Goal: Task Accomplishment & Management: Manage account settings

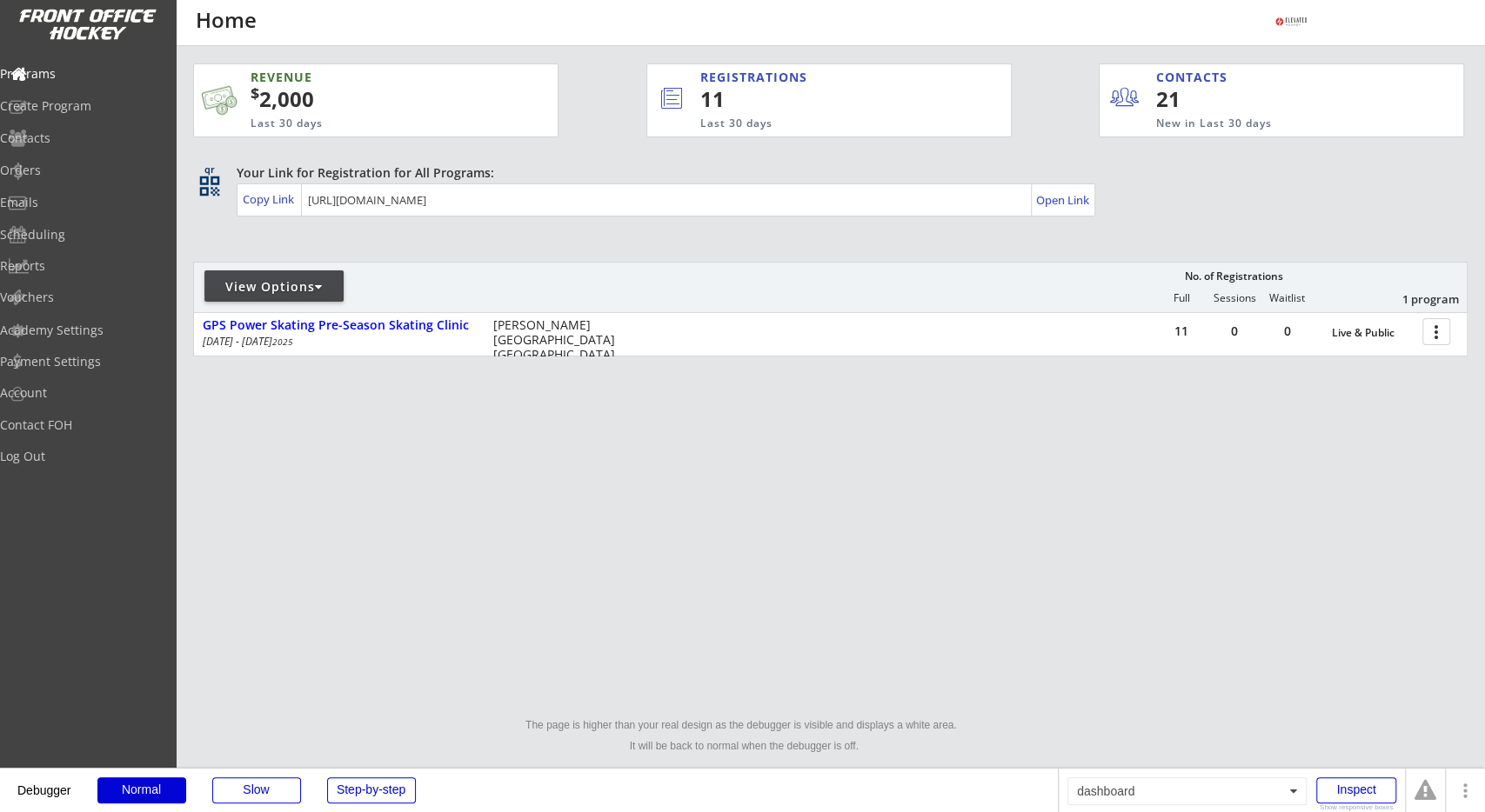
click at [180, 213] on div "REVENUE $ 2,000 Last 30 days REGISTRATIONS 11 Last 30 days CONTACTS 21 New in L…" at bounding box center [830, 295] width 1309 height 500
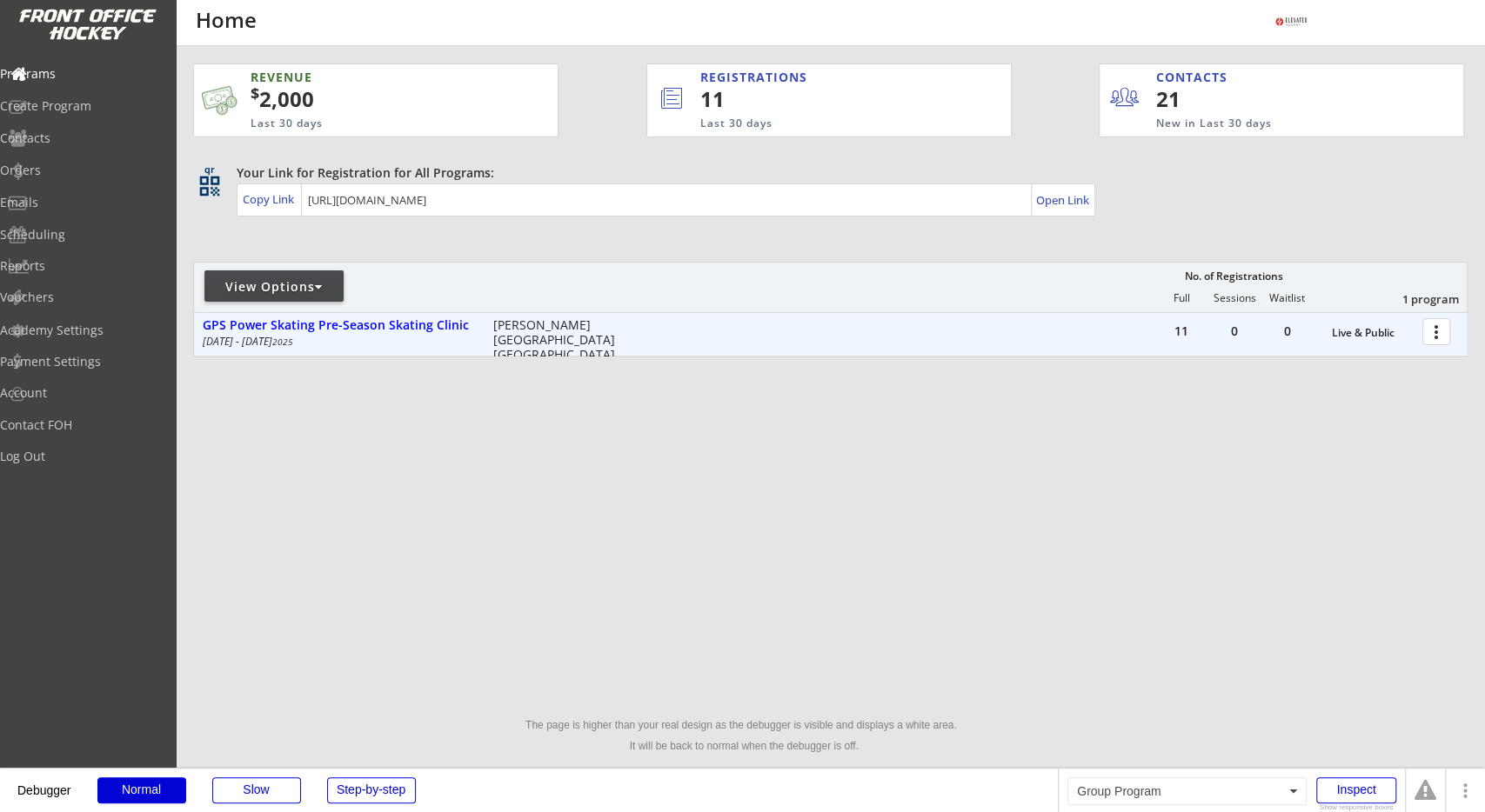
click at [233, 340] on div "[DATE] - [DATE]" at bounding box center [335, 341] width 266 height 11
click at [246, 333] on div "GPS Power Skating Pre-Season Skating Clinic" at bounding box center [338, 326] width 272 height 15
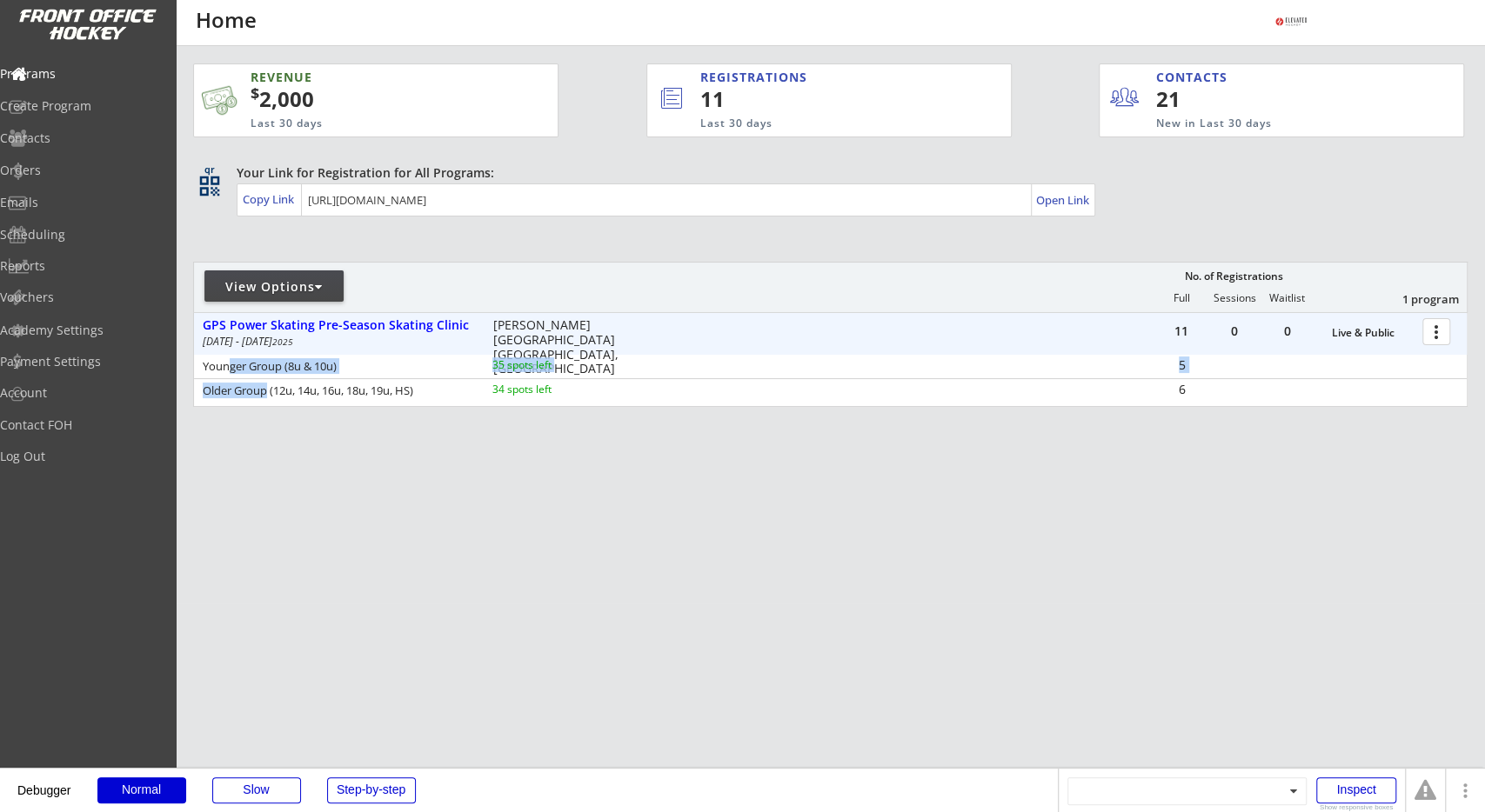
drag, startPoint x: 223, startPoint y: 364, endPoint x: 264, endPoint y: 388, distance: 47.5
click at [264, 388] on div "Younger Group (8u & 10u) 35 spots left 5 Older Group (12u, 14u, 16u, 18u, 19u, …" at bounding box center [830, 379] width 1273 height 48
click at [264, 390] on div "Older Group (12u, 14u, 16u, 18u, 19u, HS)" at bounding box center [335, 390] width 266 height 11
drag, startPoint x: 258, startPoint y: 379, endPoint x: 261, endPoint y: 392, distance: 13.3
click at [261, 392] on div "Younger Group (8u & 10u) 35 spots left 5 Older Group (12u, 14u, 16u, 18u, 19u, …" at bounding box center [830, 379] width 1273 height 48
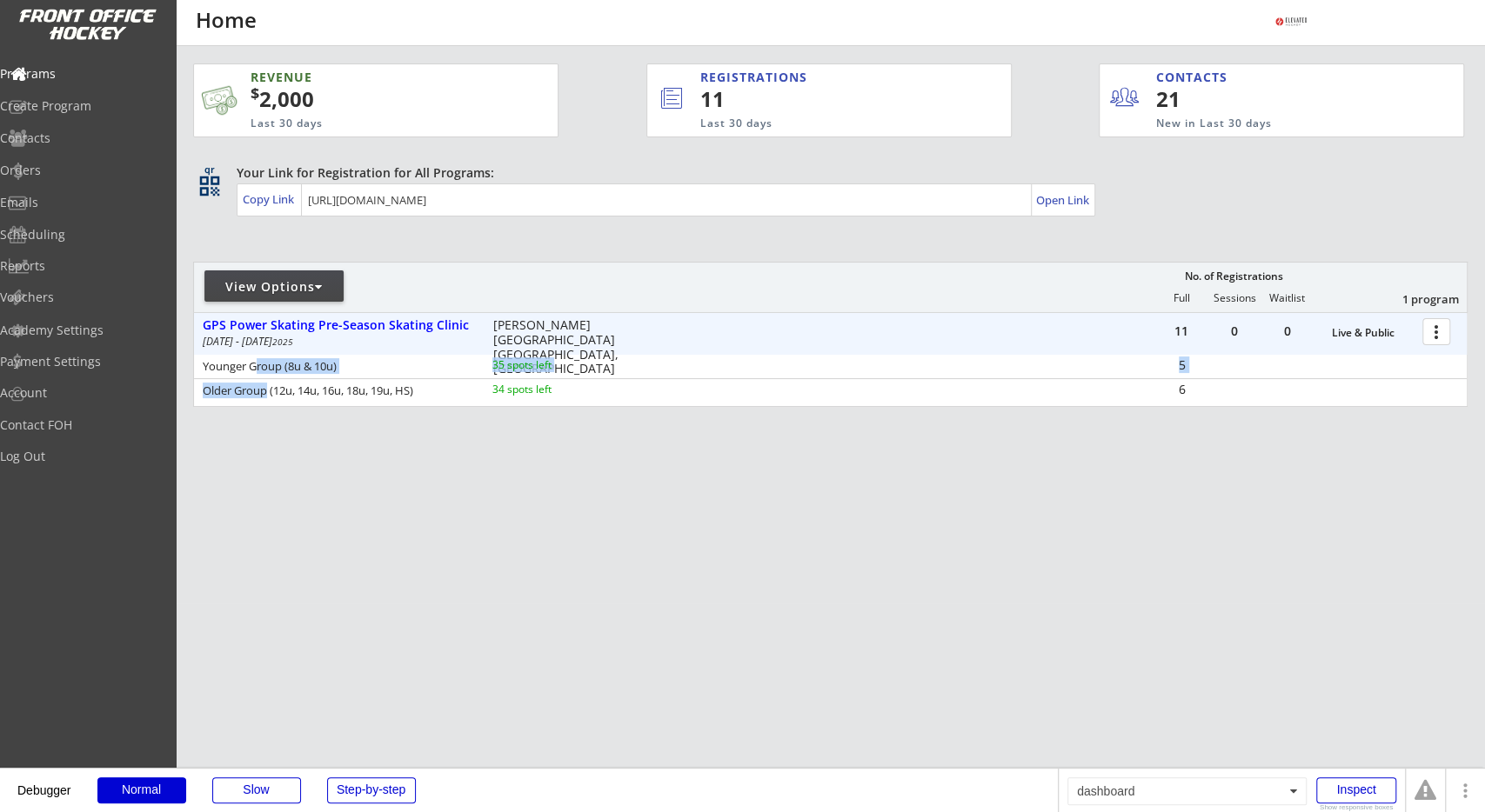
click at [261, 392] on div "Older Group (12u, 14u, 16u, 18u, 19u, HS)" at bounding box center [335, 390] width 266 height 11
click at [261, 424] on div "REVENUE $ 2,000 Last 30 days REGISTRATIONS 11 Last 30 days CONTACTS 21 New in L…" at bounding box center [830, 317] width 1274 height 542
drag, startPoint x: 1428, startPoint y: 330, endPoint x: 1425, endPoint y: 341, distance: 11.4
click at [1429, 330] on div at bounding box center [1439, 331] width 30 height 30
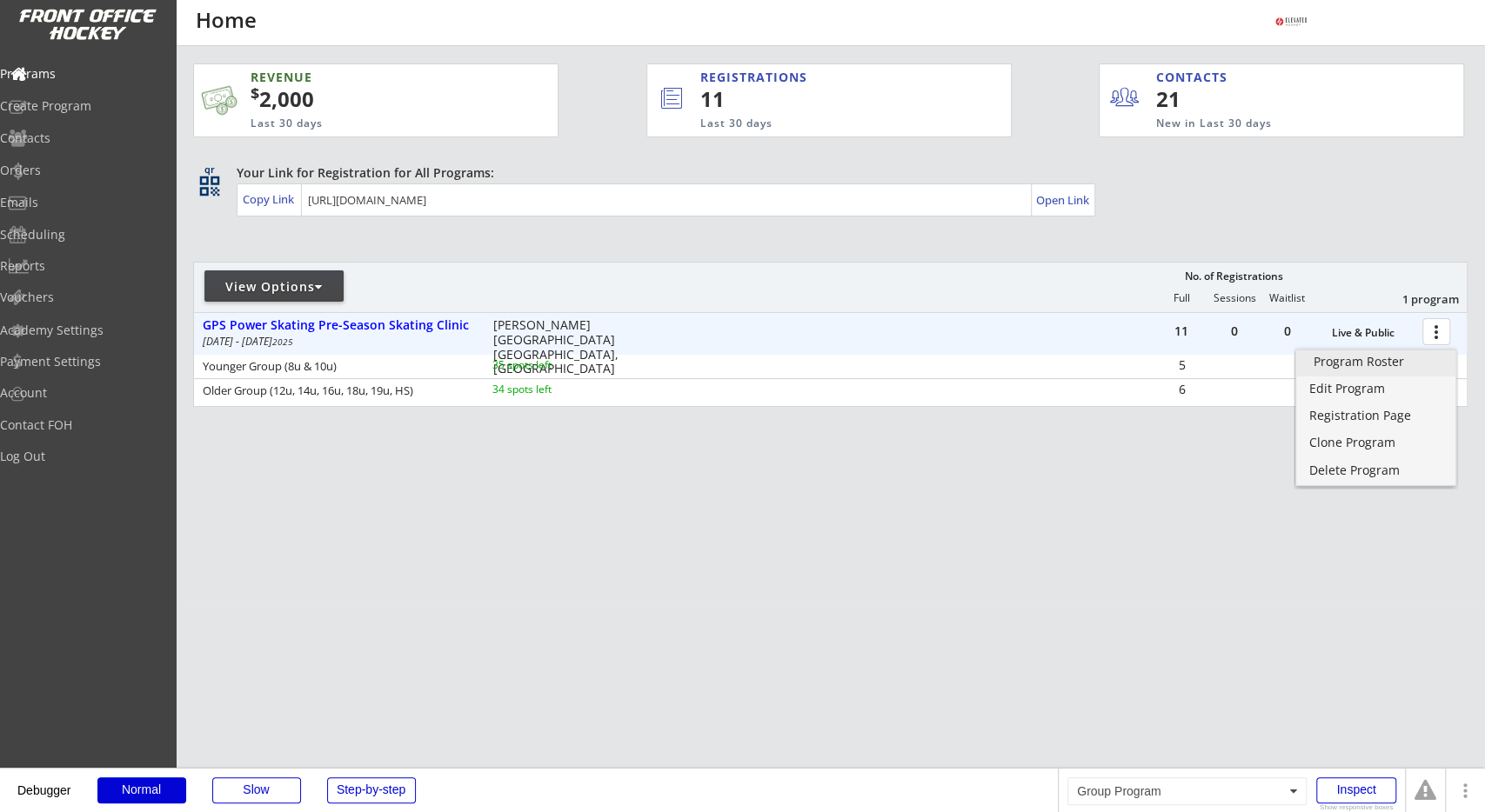
click at [1411, 363] on div "Program Roster" at bounding box center [1376, 362] width 126 height 12
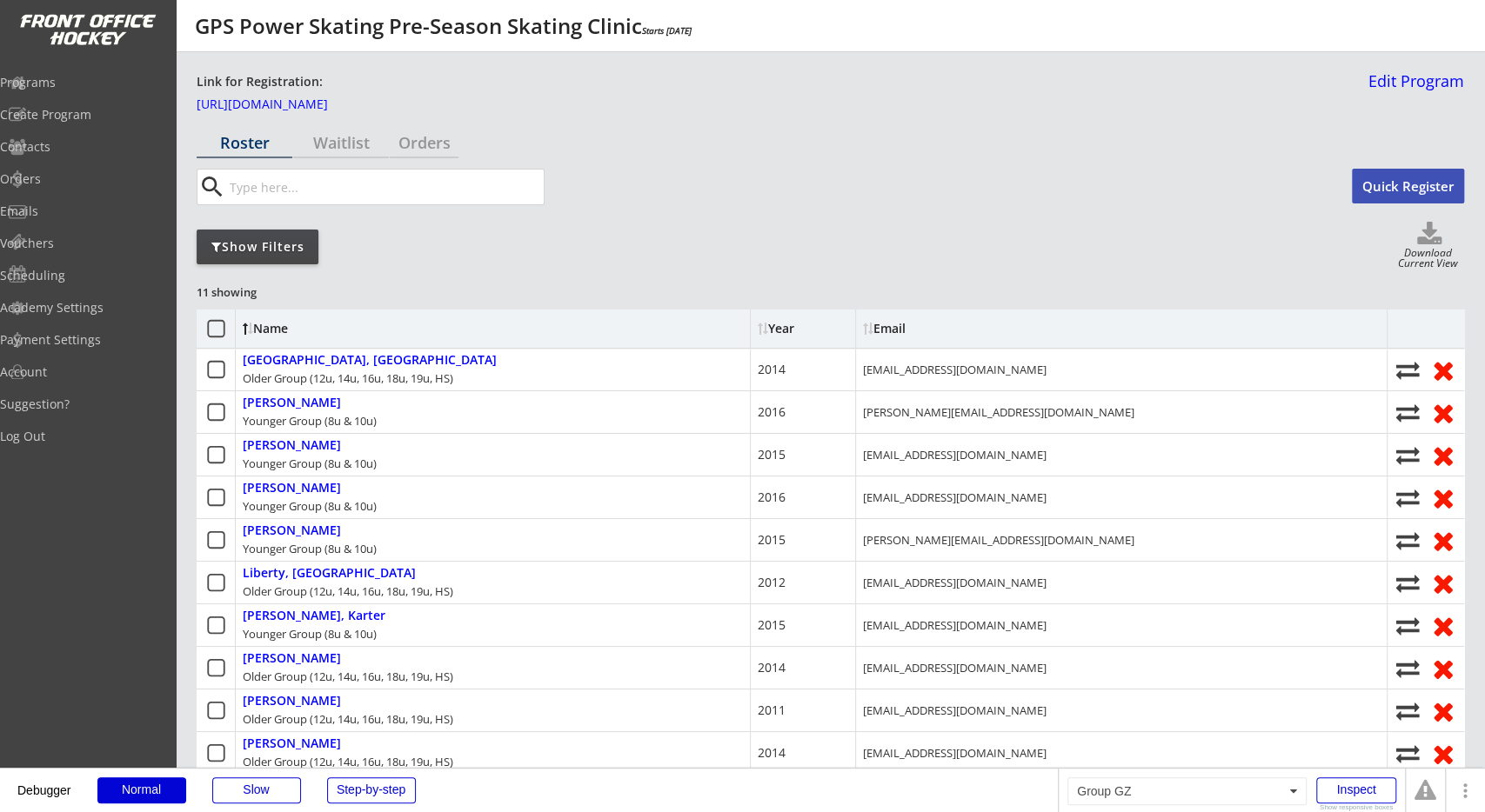
click at [956, 269] on div "Show Filters Download Current View" at bounding box center [830, 247] width 1267 height 50
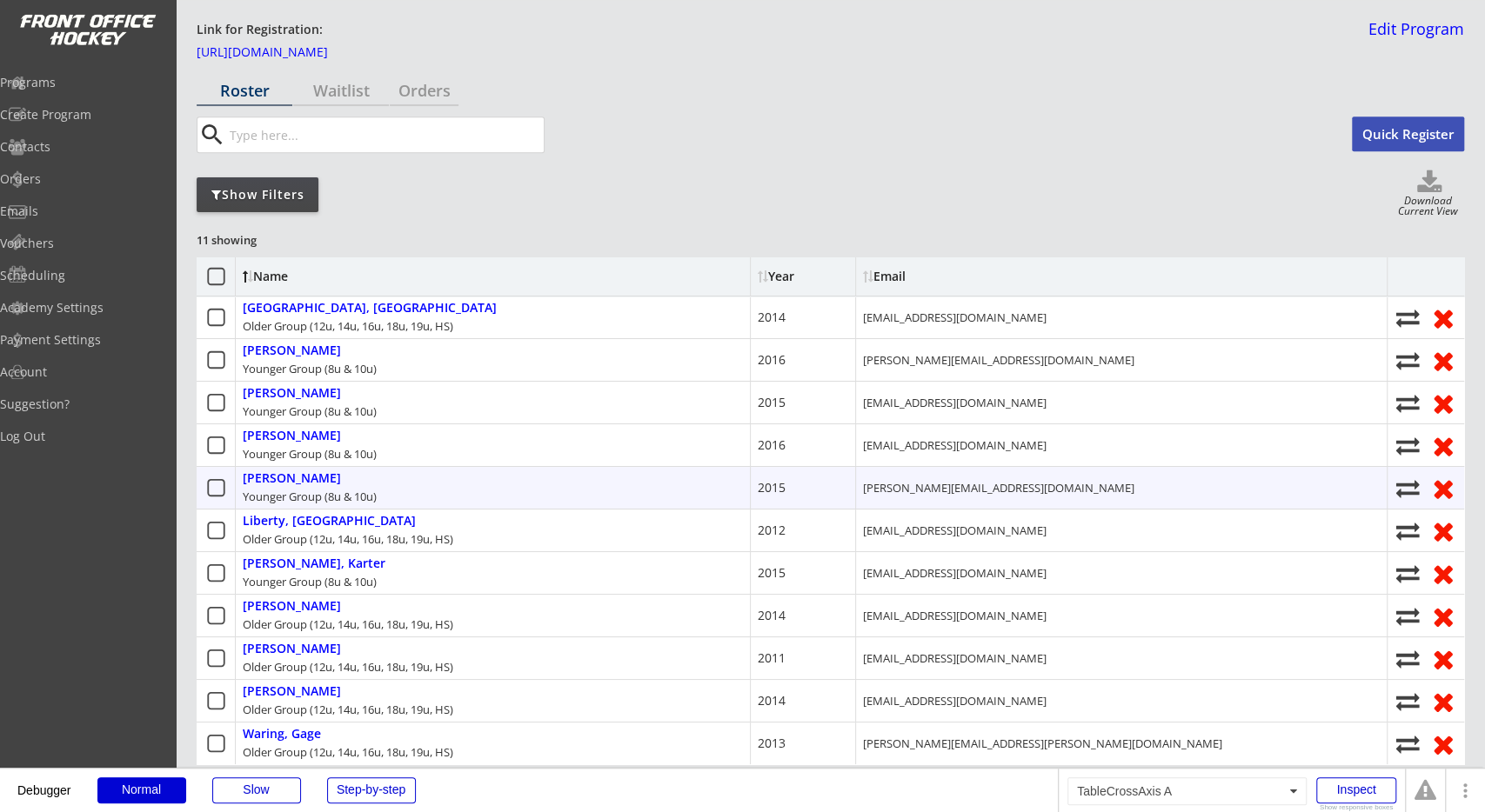
scroll to position [90, 0]
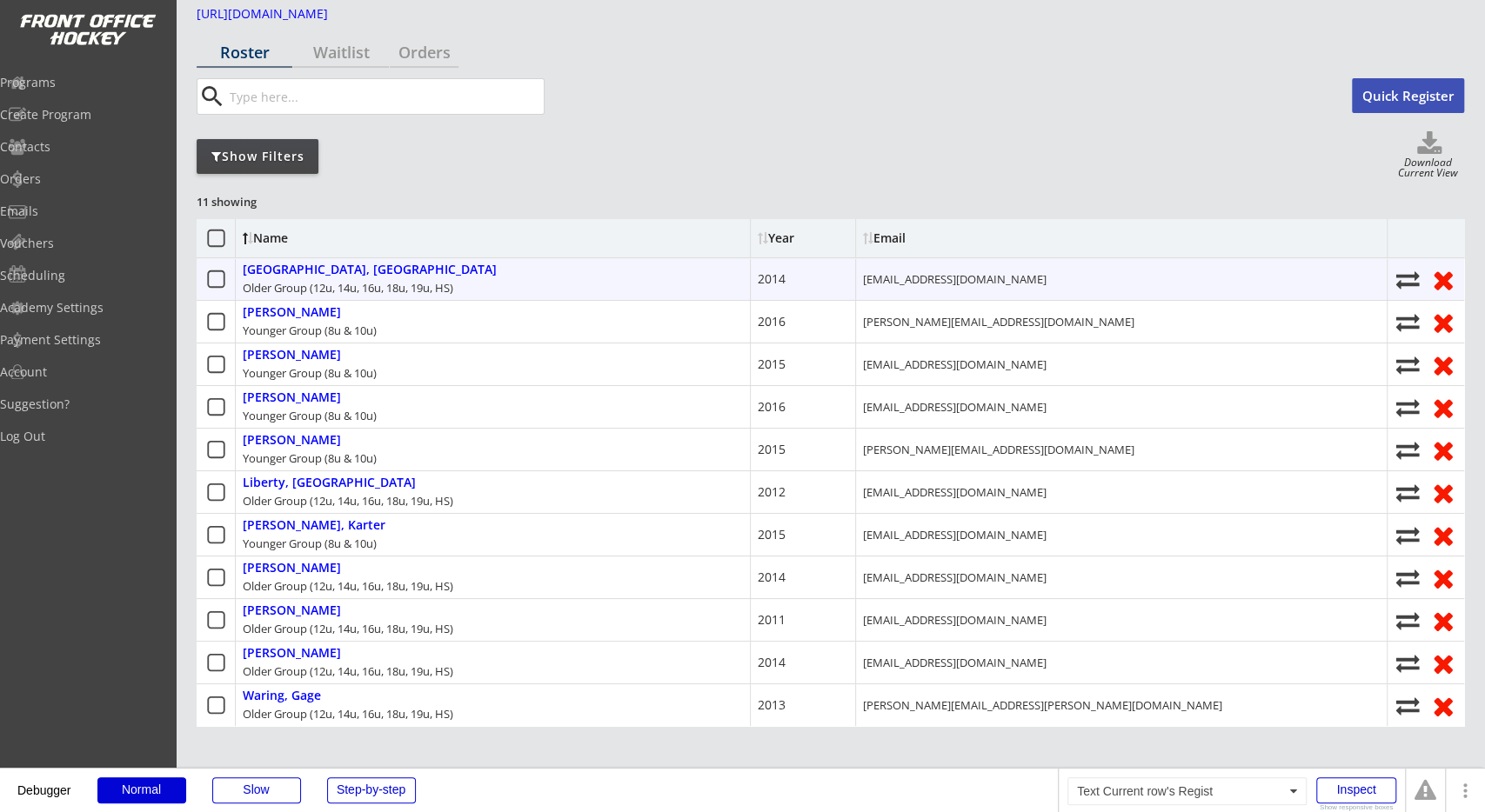
click at [923, 274] on div "[EMAIL_ADDRESS][DOMAIN_NAME]" at bounding box center [954, 280] width 183 height 16
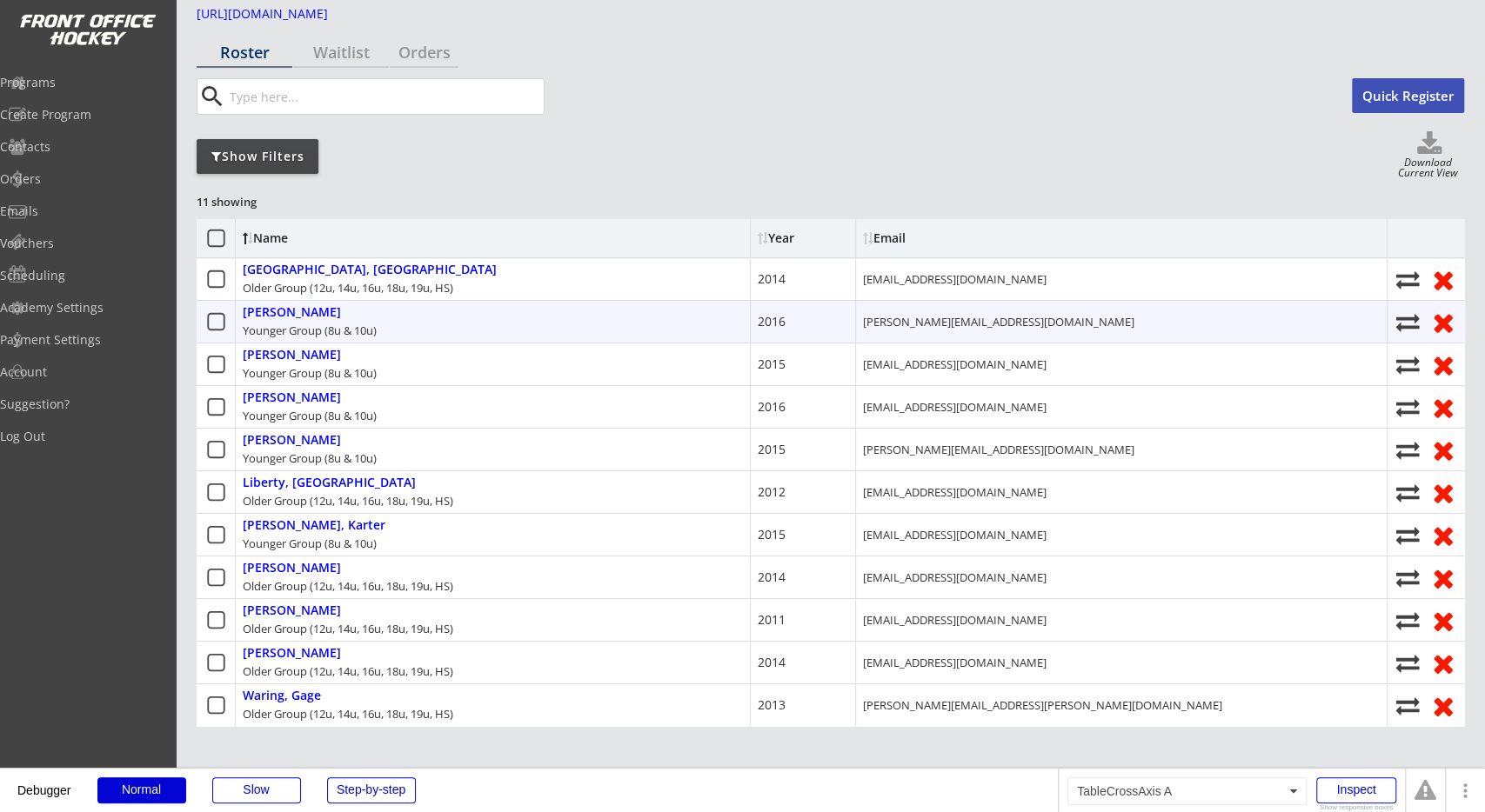
click at [932, 311] on div "[PERSON_NAME][EMAIL_ADDRESS][DOMAIN_NAME]" at bounding box center [1122, 321] width 533 height 42
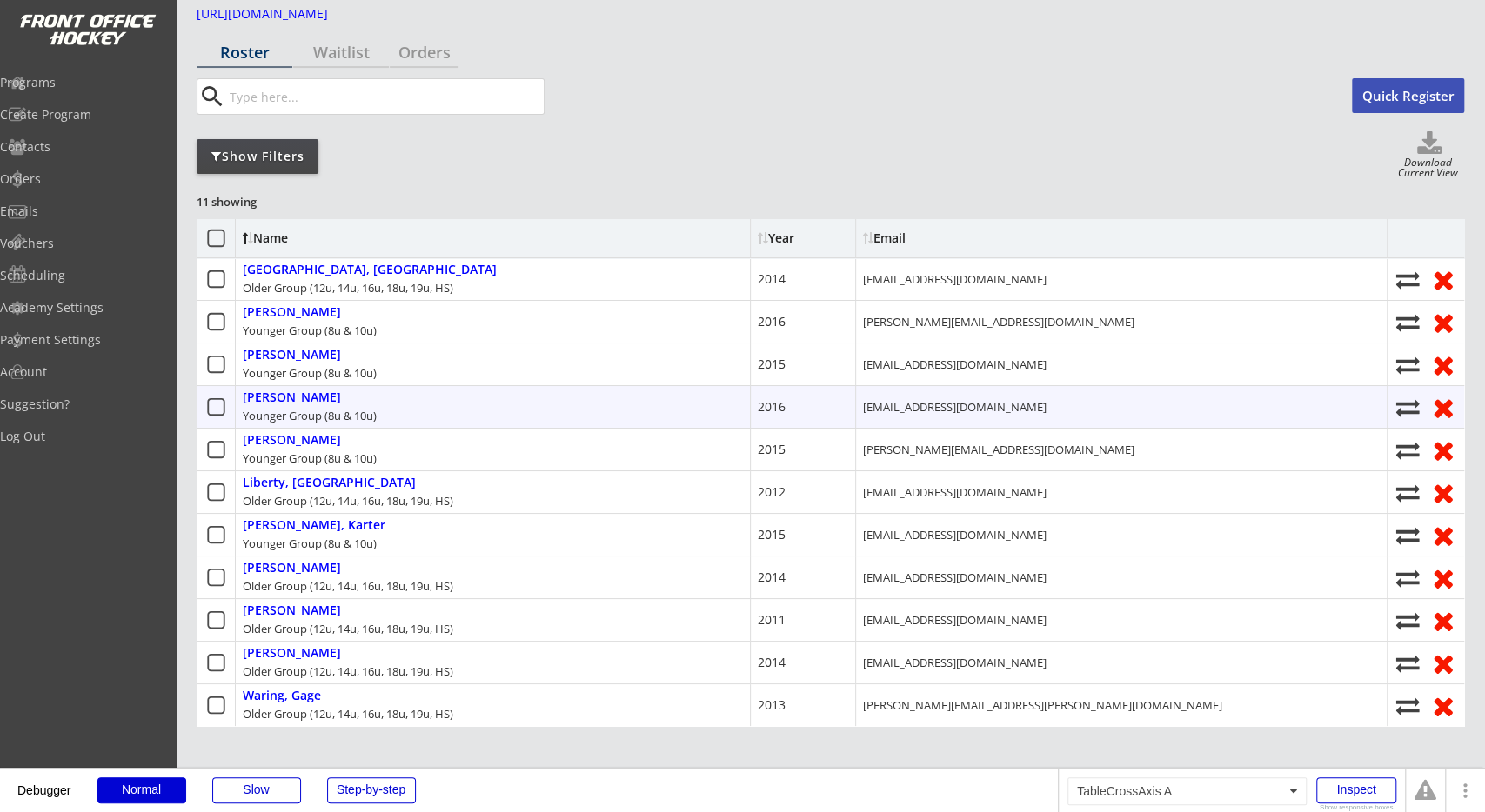
click at [941, 458] on div "[PERSON_NAME][EMAIL_ADDRESS][DOMAIN_NAME]" at bounding box center [1122, 449] width 533 height 42
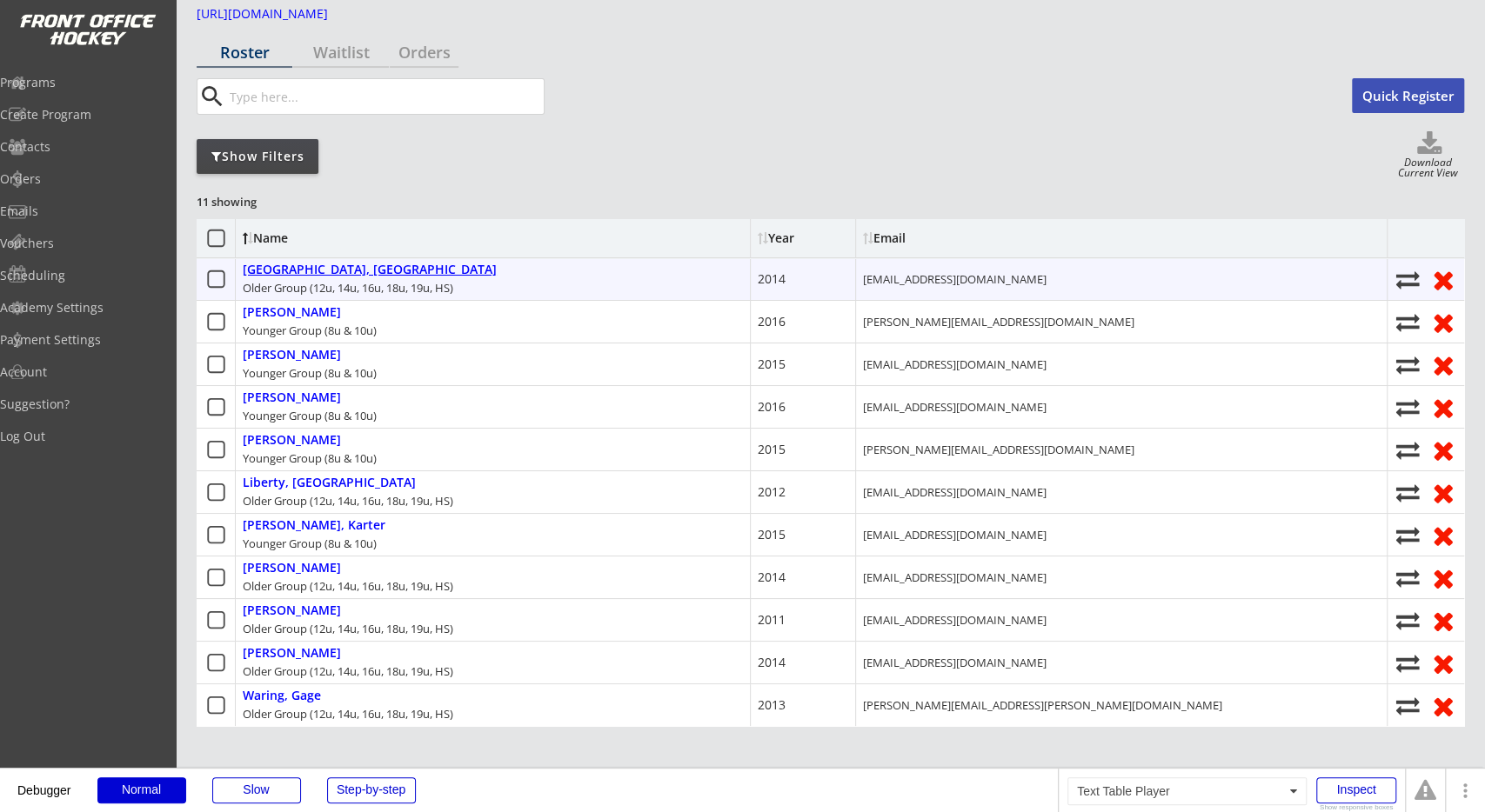
click at [342, 271] on div "[GEOGRAPHIC_DATA], [GEOGRAPHIC_DATA]" at bounding box center [369, 270] width 254 height 15
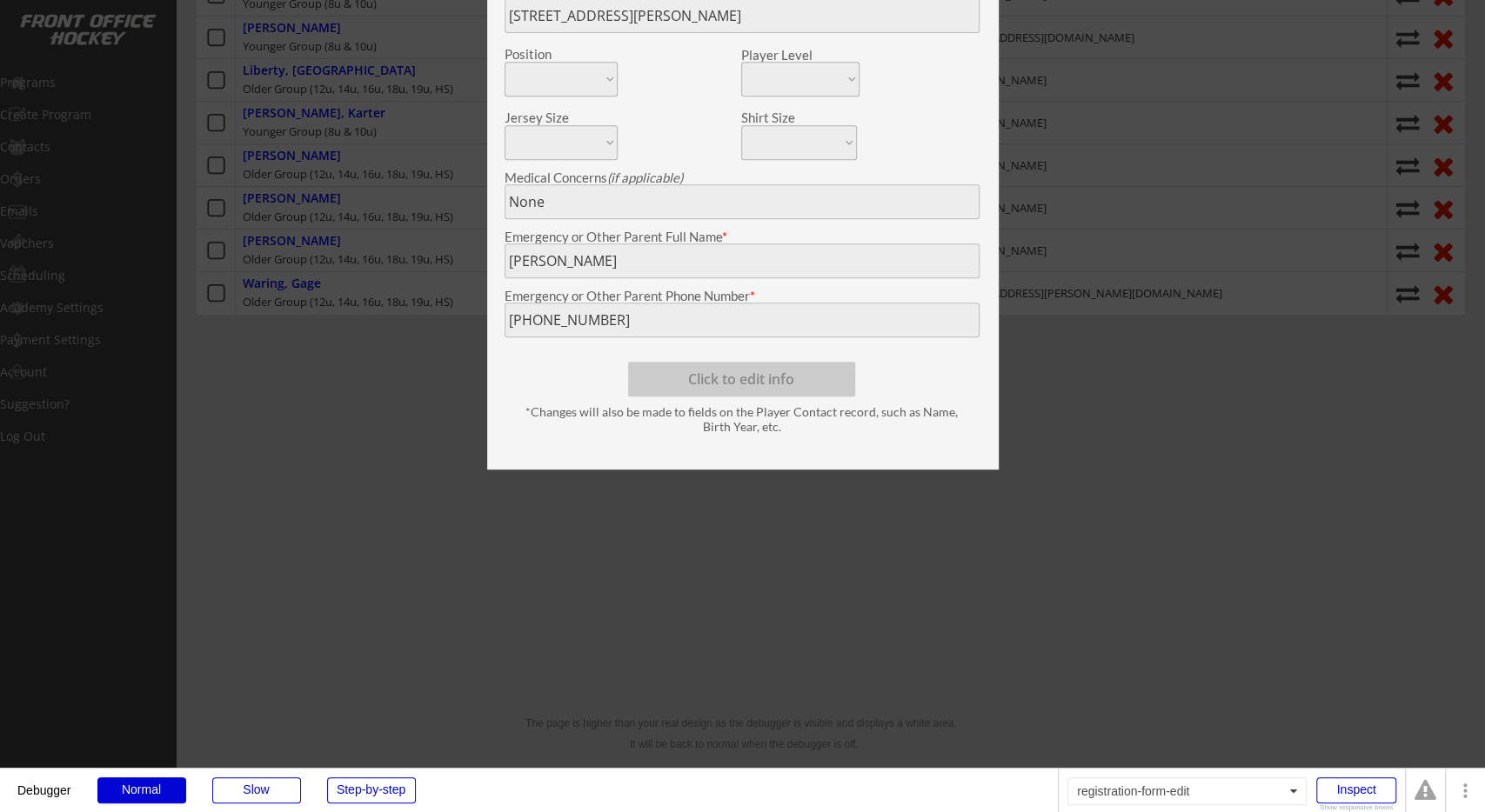
scroll to position [0, 0]
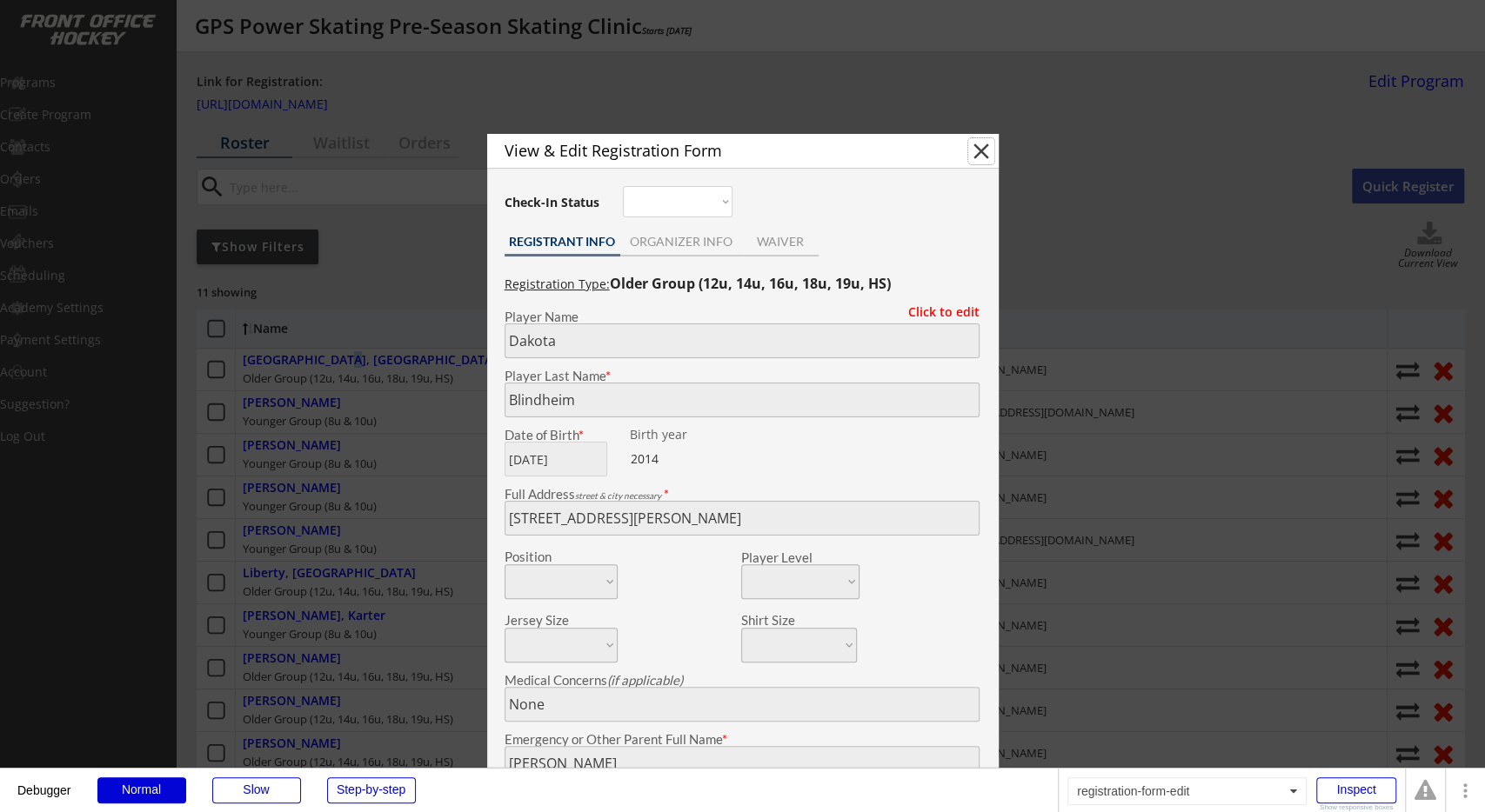
click at [979, 150] on button "close" at bounding box center [981, 150] width 26 height 26
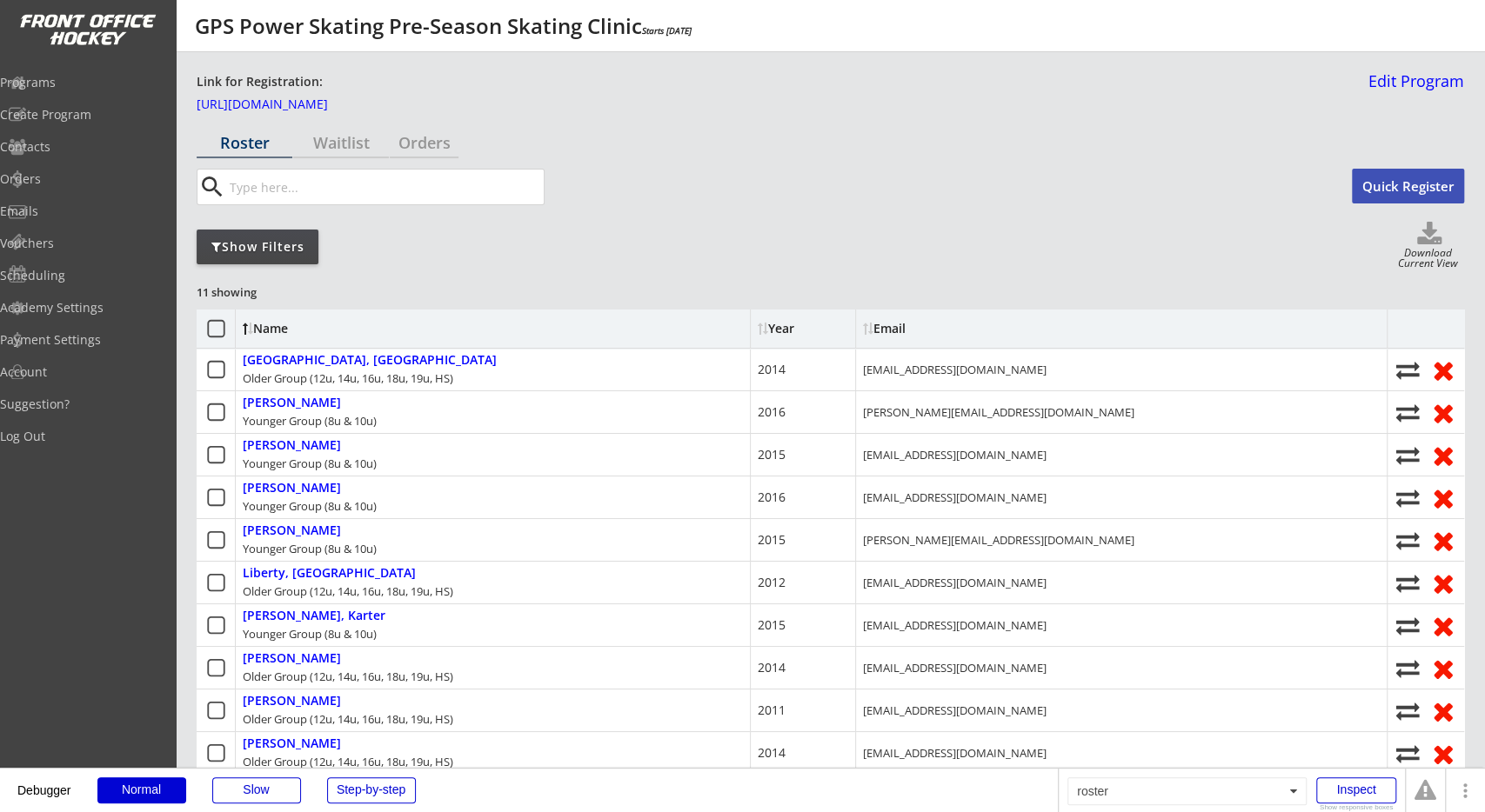
click at [855, 254] on div "Show Filters Download Current View" at bounding box center [830, 247] width 1267 height 50
click at [843, 276] on div "Roster Waitlist Orders search Quick Register Show Filters Download Current View…" at bounding box center [830, 582] width 1267 height 908
click at [437, 134] on div "Orders" at bounding box center [424, 142] width 69 height 16
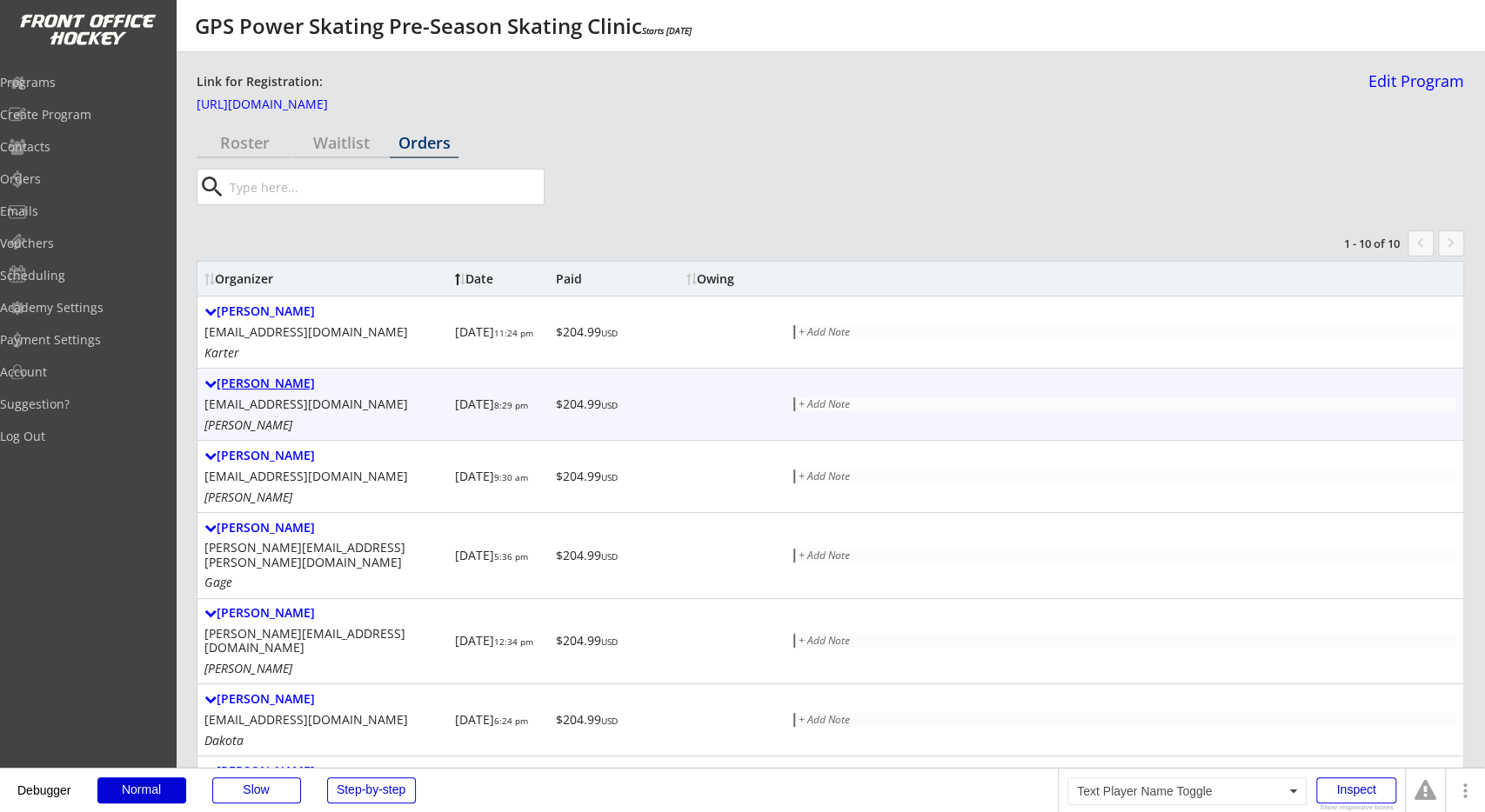
click at [278, 381] on div "[PERSON_NAME]" at bounding box center [326, 384] width 243 height 15
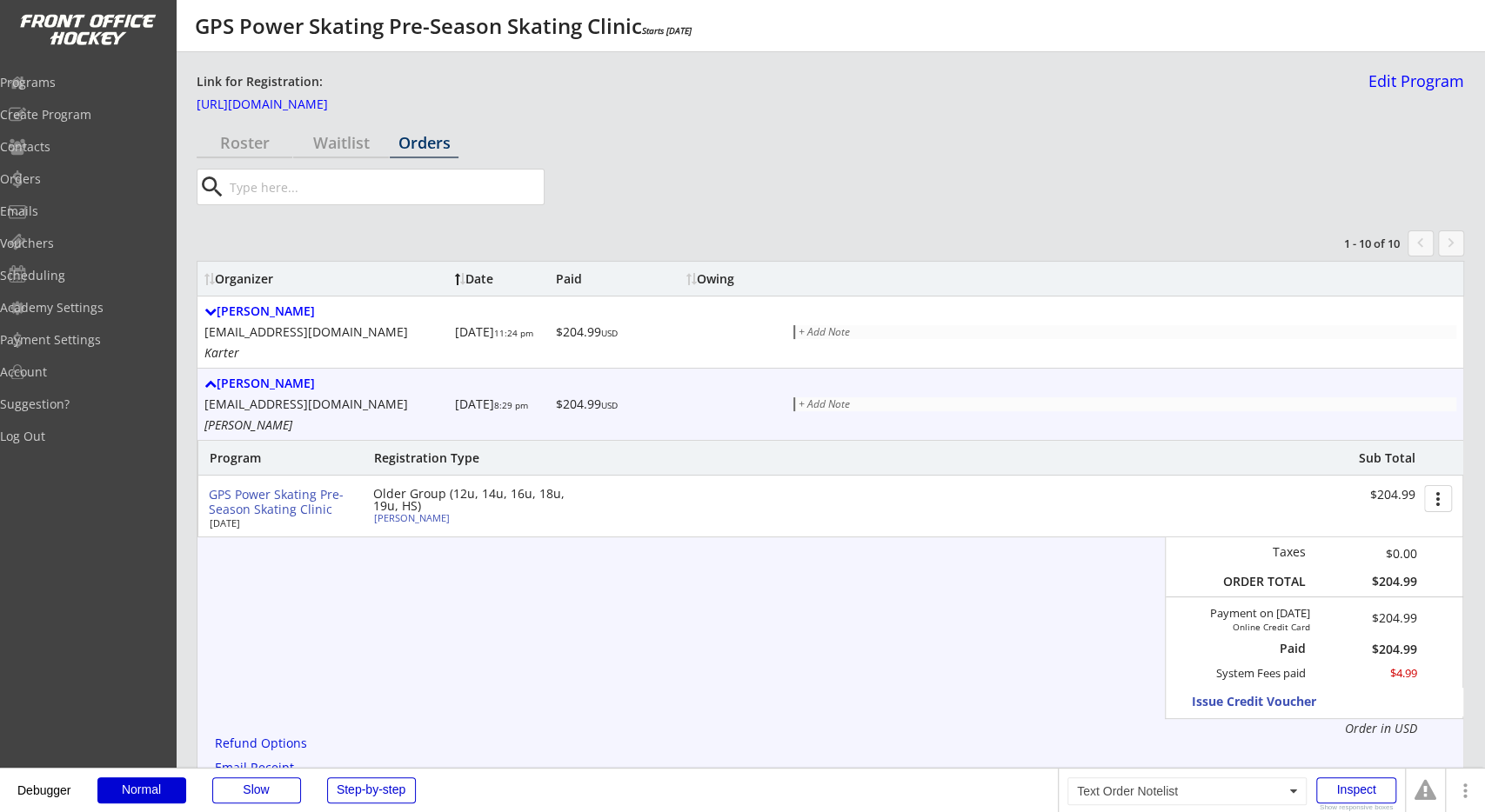
click at [829, 402] on div "+ Add Note" at bounding box center [1125, 404] width 654 height 11
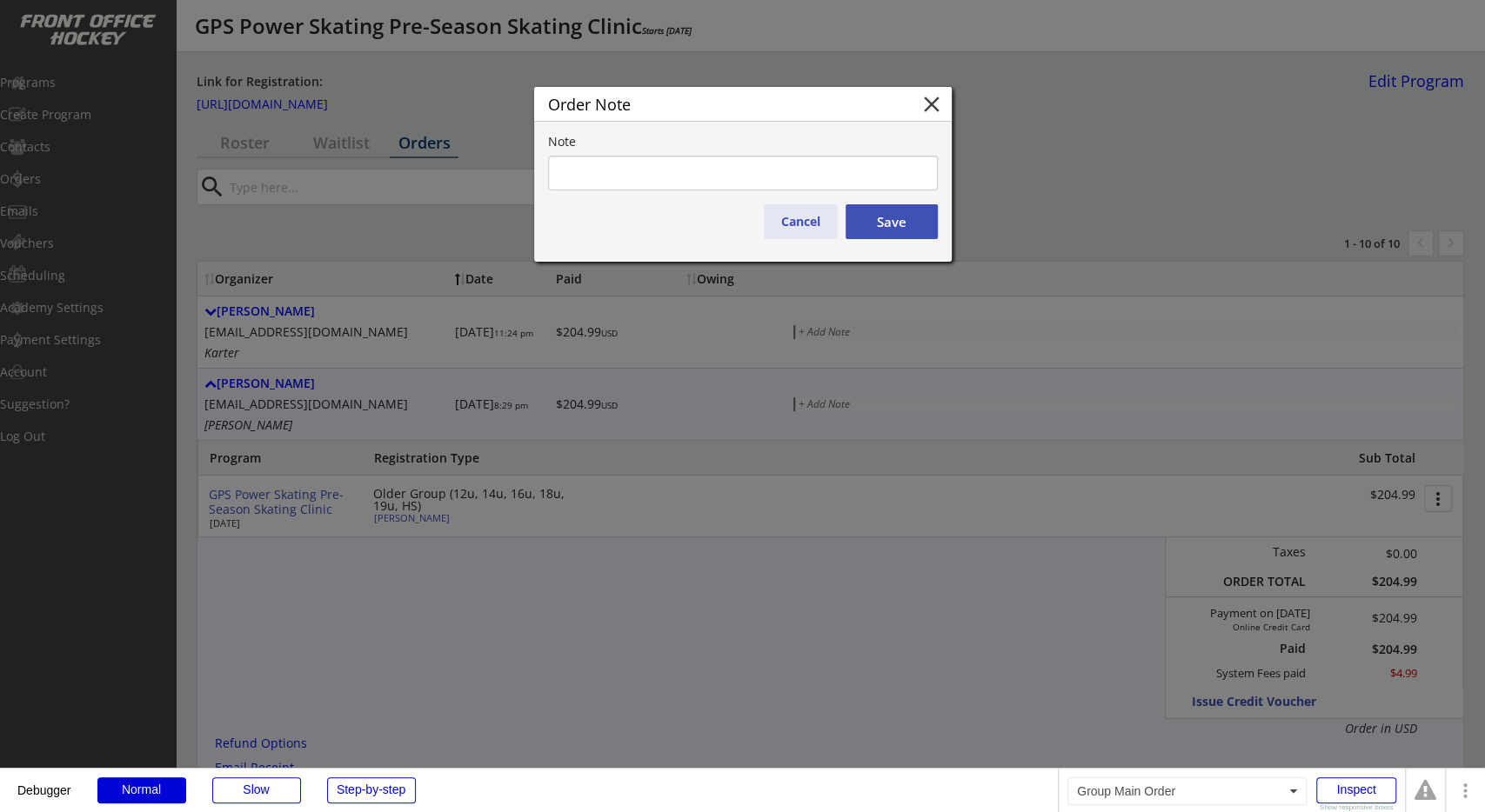
click at [807, 232] on button "Cancel" at bounding box center [801, 221] width 74 height 34
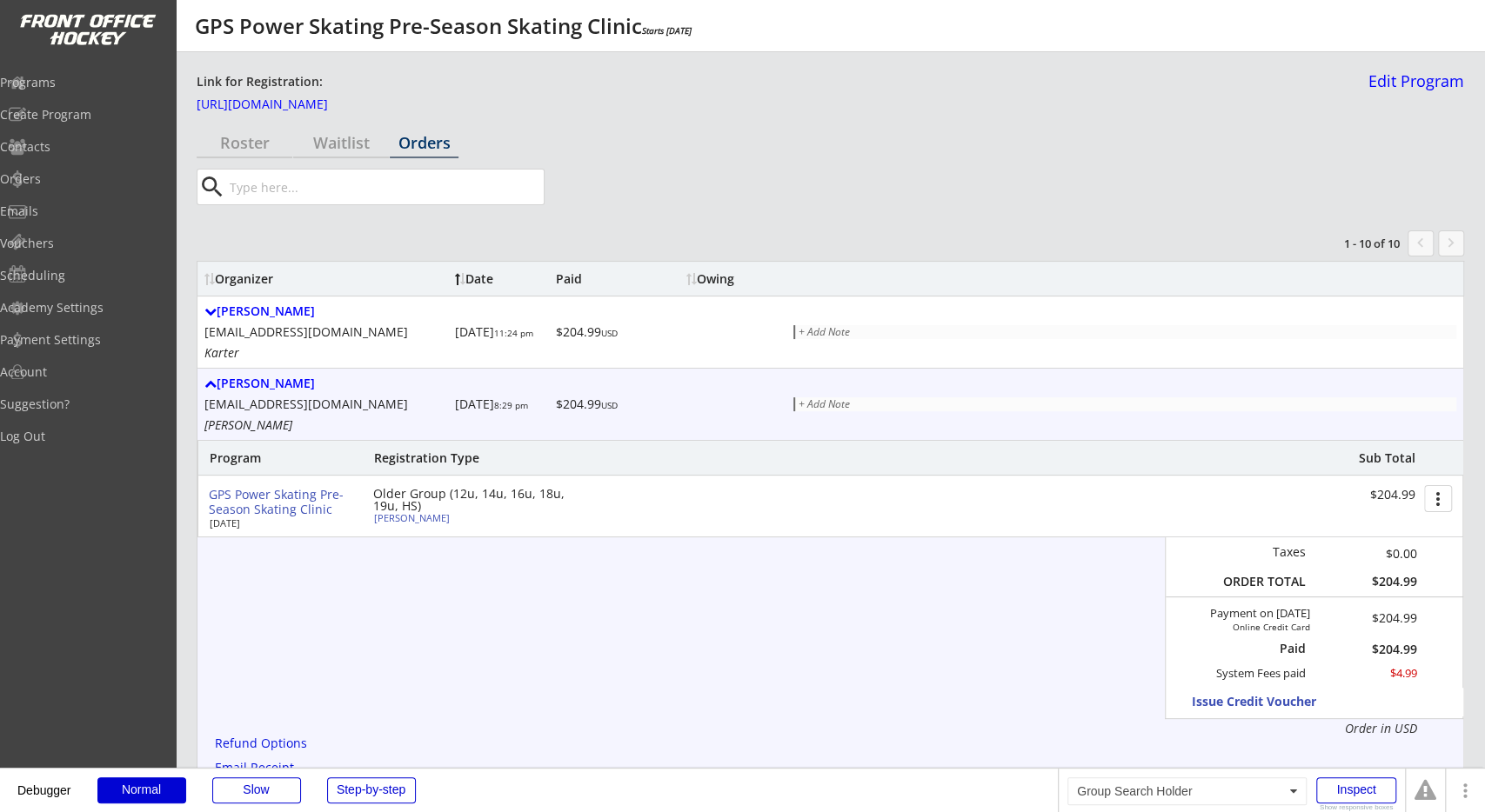
click at [860, 186] on div "search" at bounding box center [830, 187] width 1267 height 36
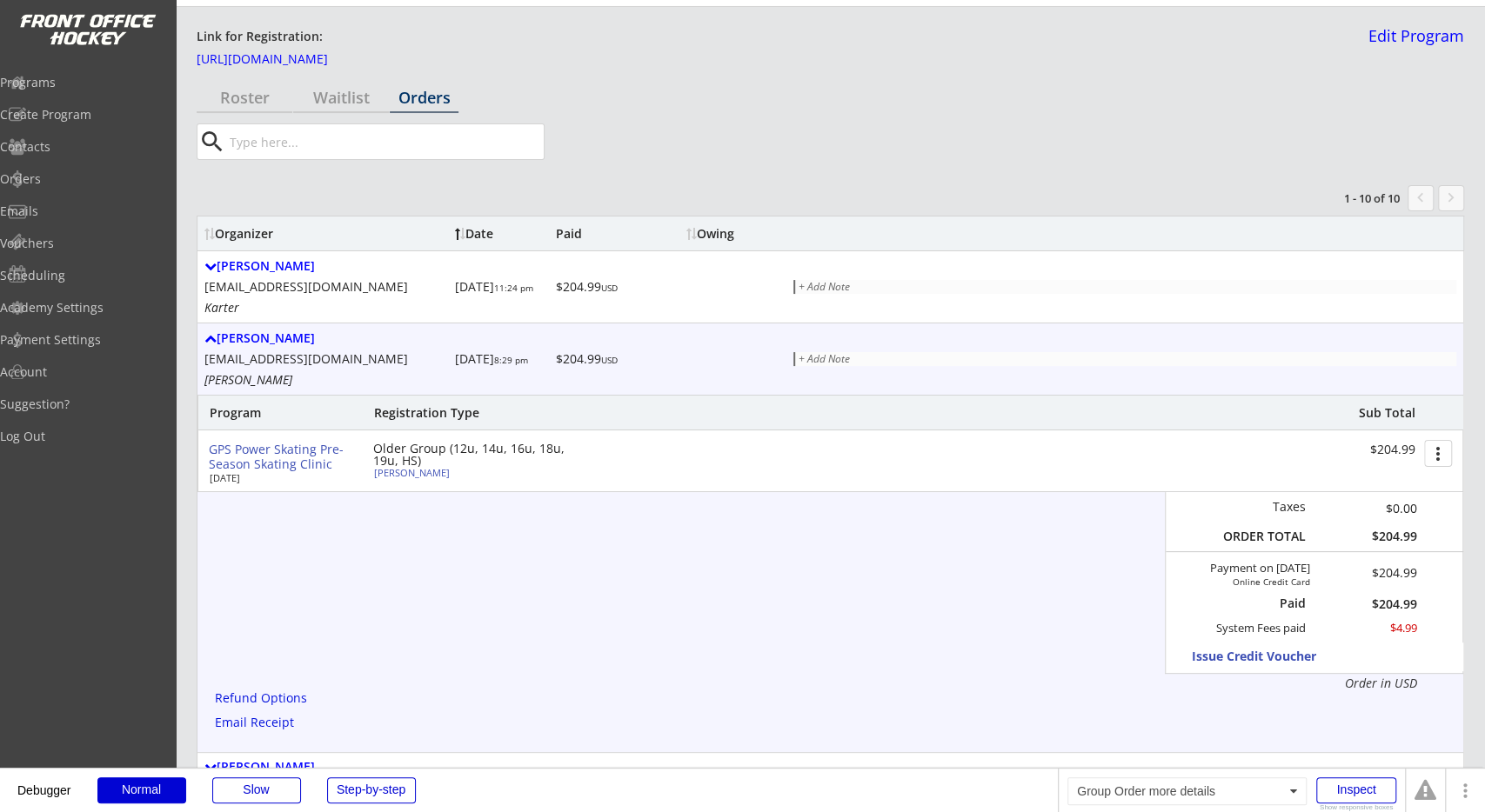
scroll to position [90, 0]
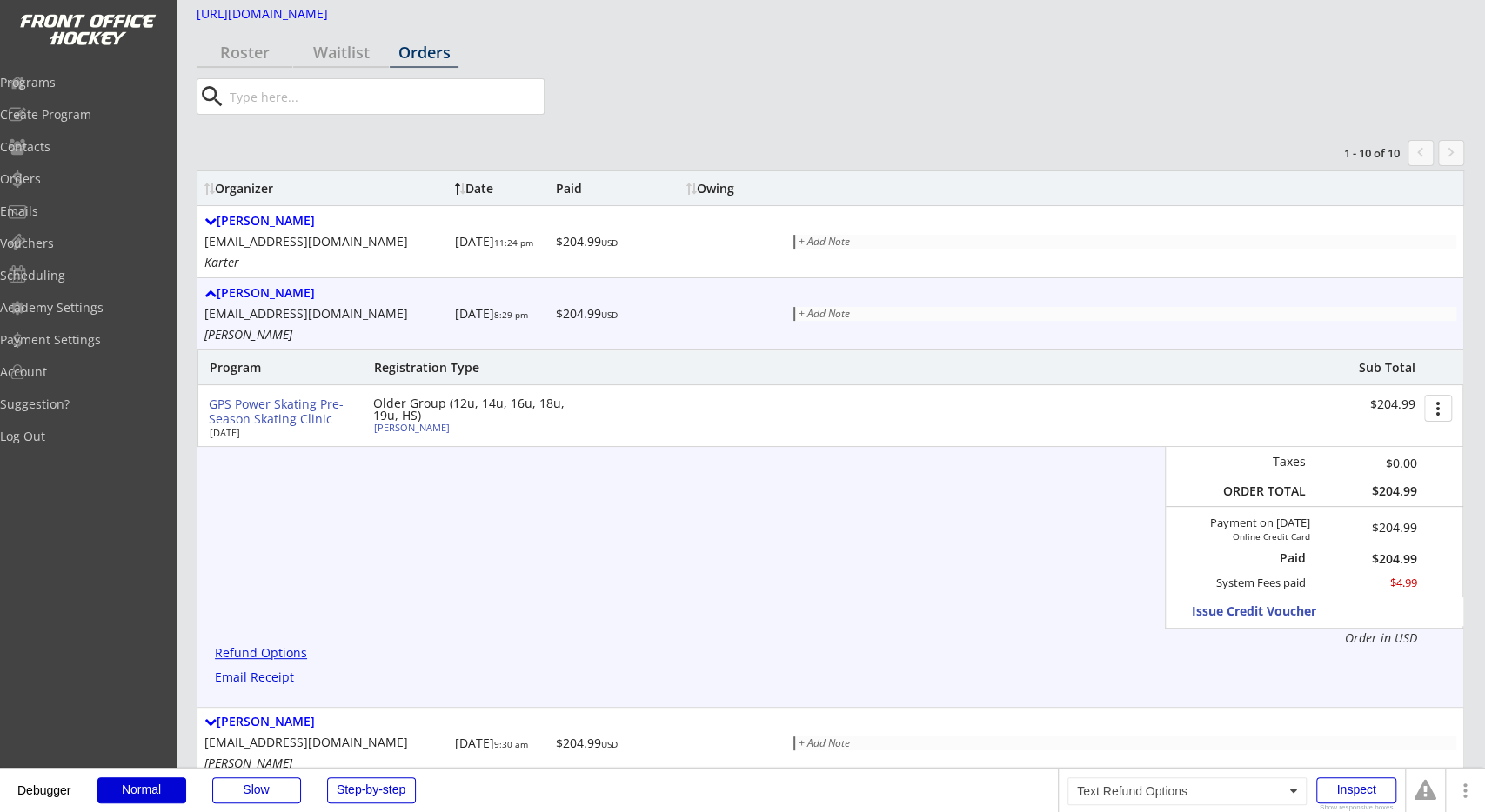
click at [273, 647] on div "Refund Options" at bounding box center [264, 653] width 98 height 13
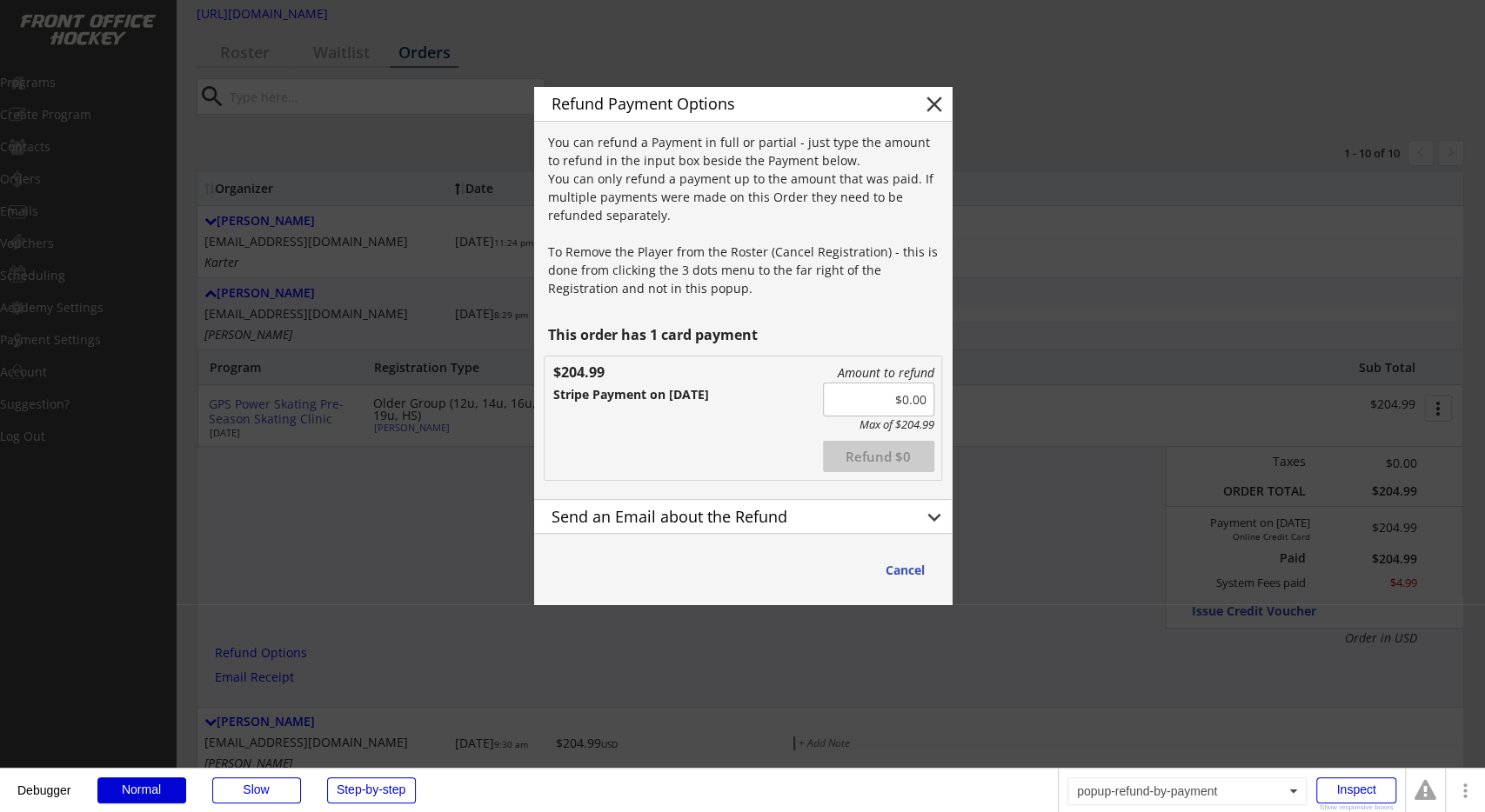
click at [649, 408] on div "Amount to refund Max of $204.99 Refunded Refund $0 $204.99 Stripe Payment on [D…" at bounding box center [742, 418] width 396 height 124
click at [916, 571] on button "Cancel" at bounding box center [905, 570] width 74 height 32
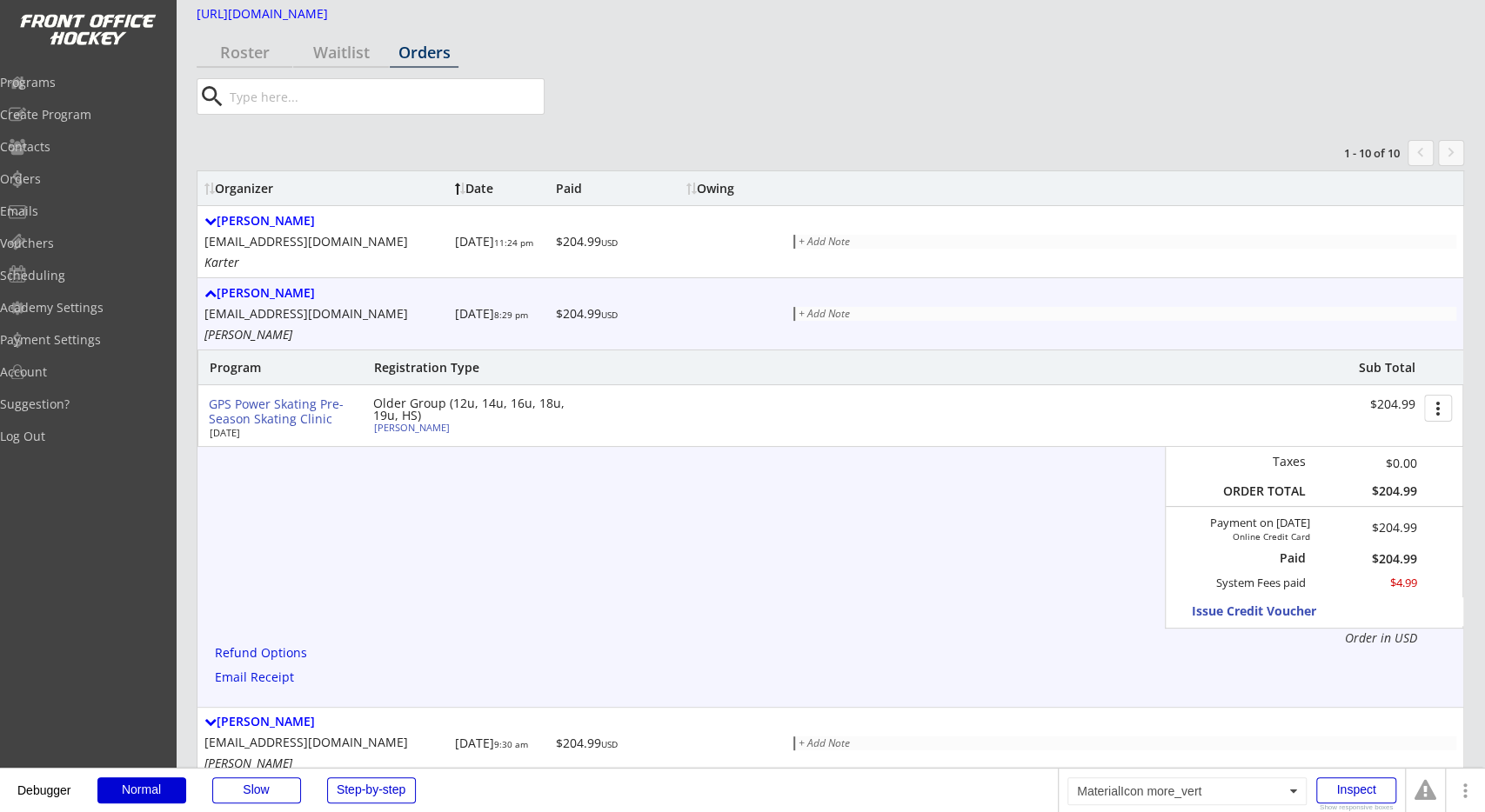
click at [1427, 402] on button "more_vert" at bounding box center [1437, 408] width 27 height 27
click at [1143, 431] on div "GPS Power Skating Pre-Season Skating Clinic [DATE] Older Group (12u, 14u, 16u, …" at bounding box center [830, 415] width 1265 height 61
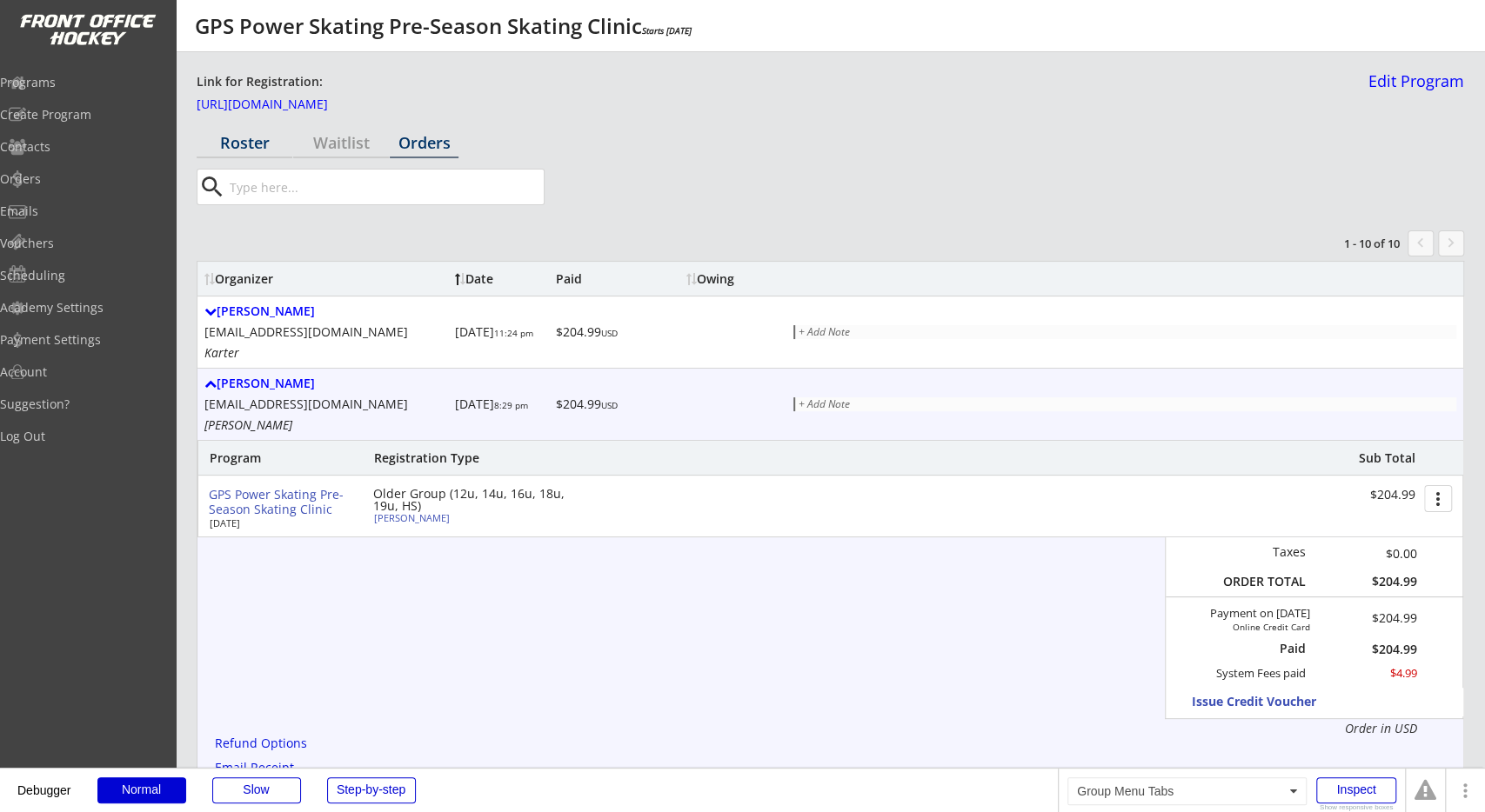
click at [233, 134] on div "Roster" at bounding box center [244, 142] width 96 height 16
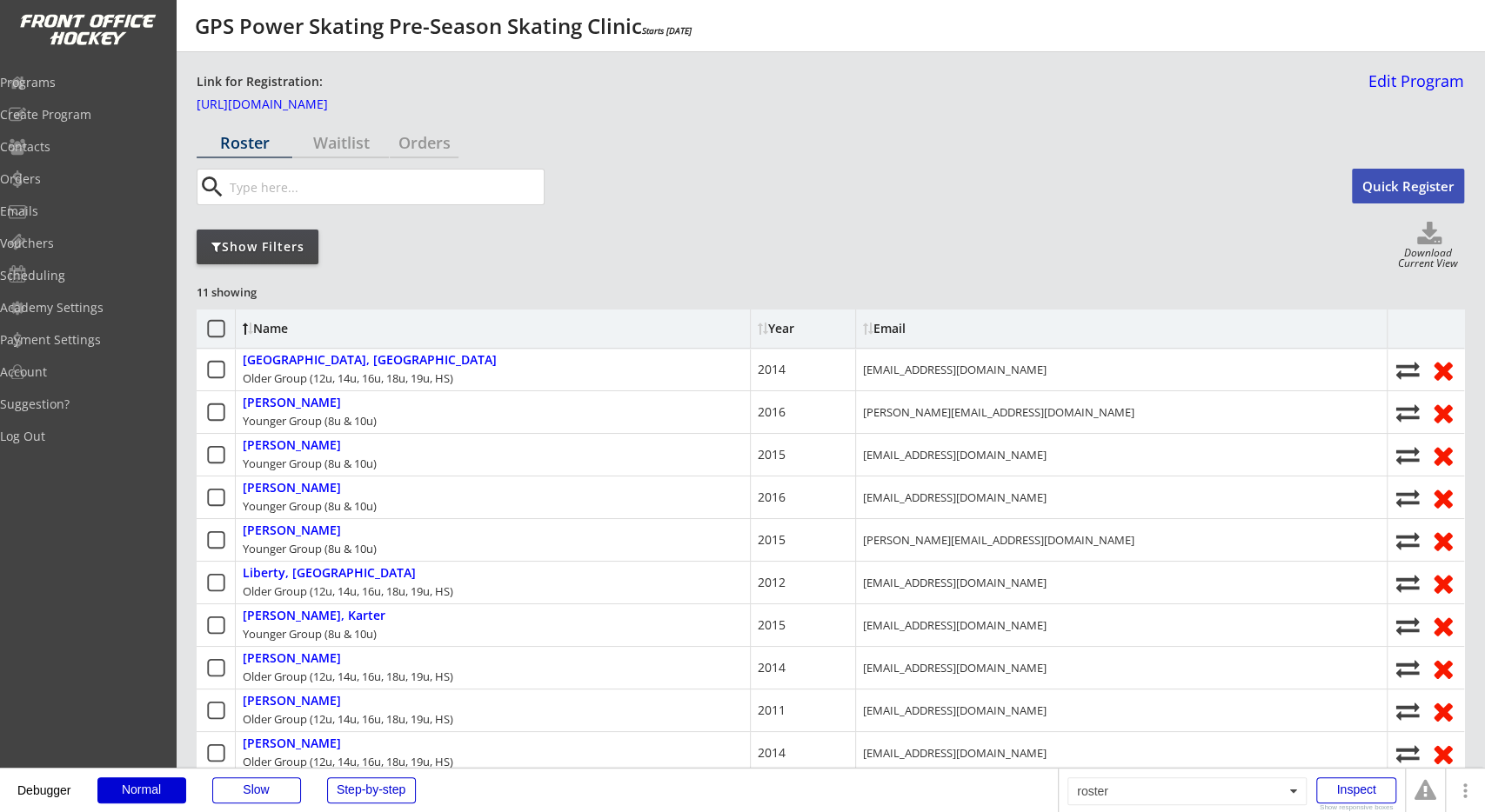
click at [379, 244] on div "Show Filters Download Current View" at bounding box center [830, 247] width 1267 height 50
click at [216, 326] on icon at bounding box center [216, 329] width 22 height 22
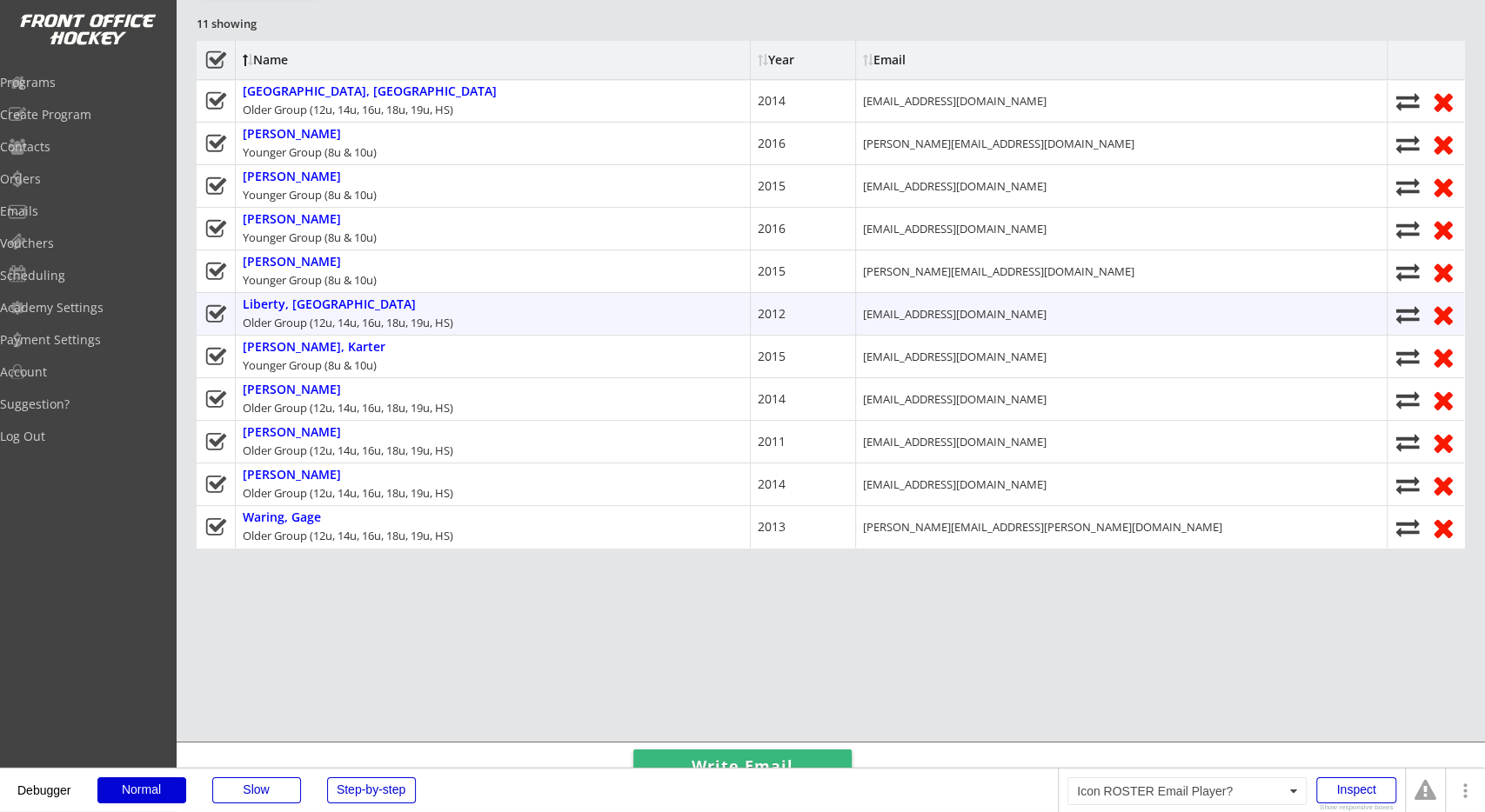
scroll to position [272, 0]
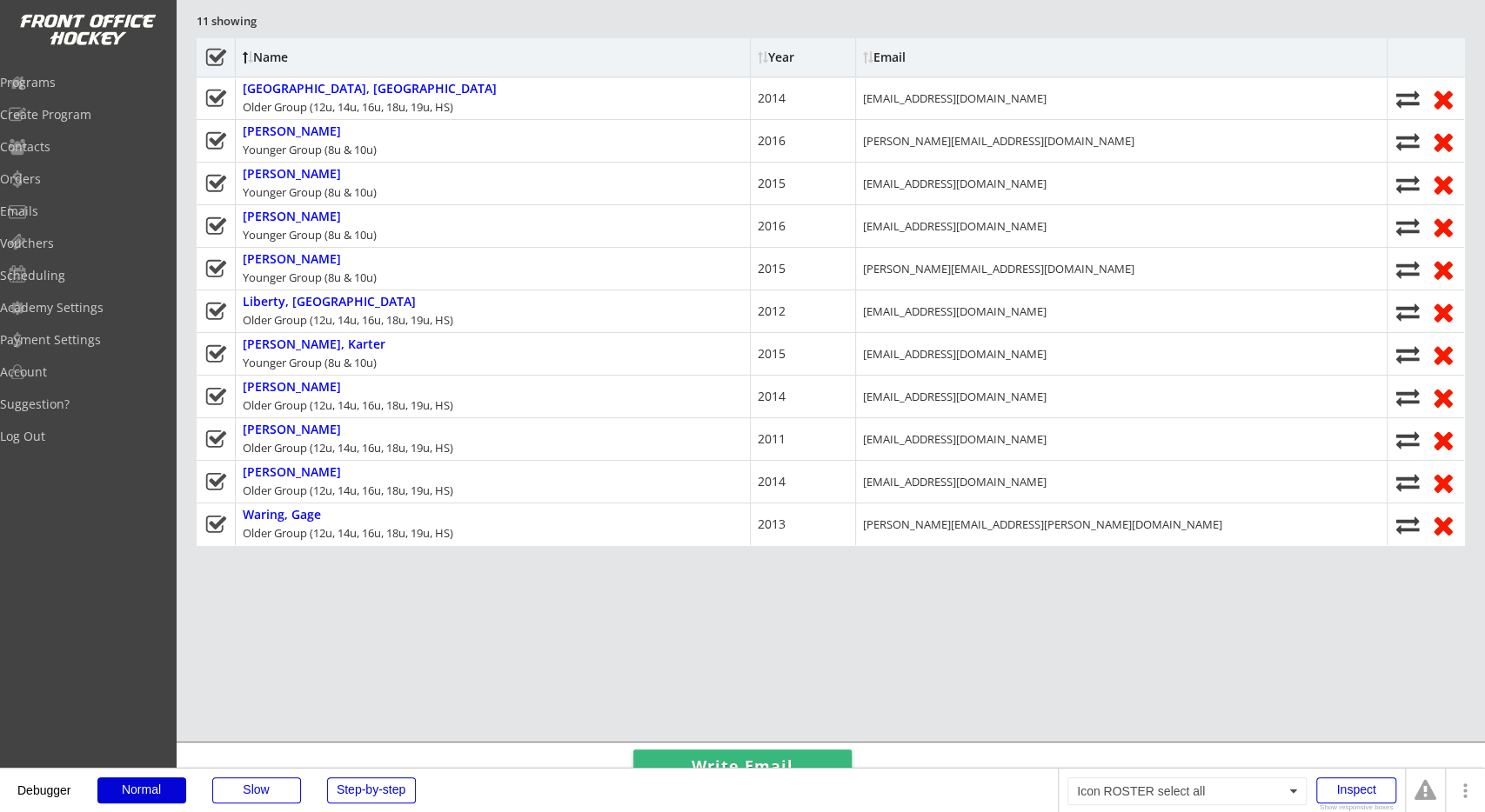
click at [210, 56] on use at bounding box center [215, 57] width 20 height 18
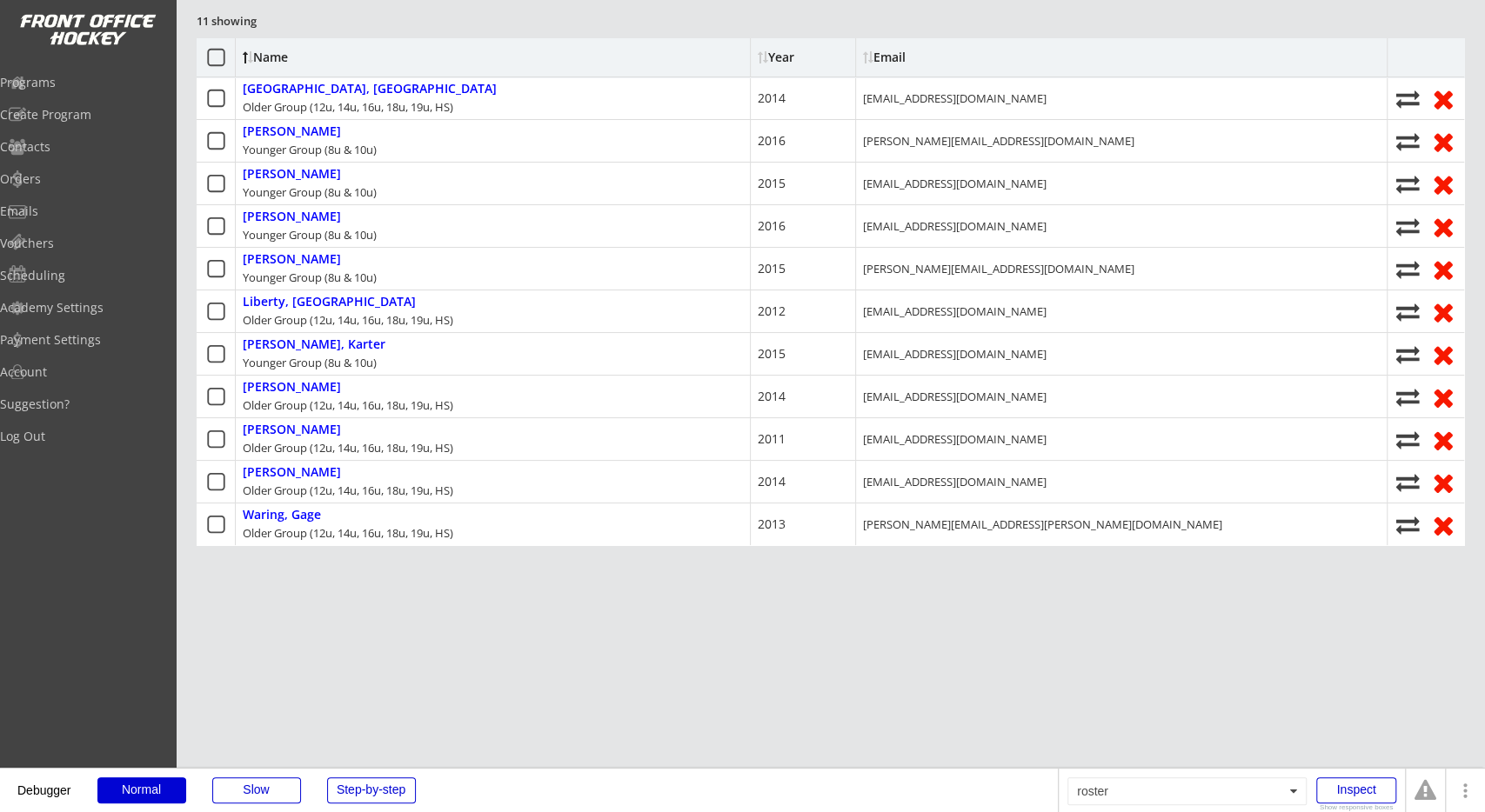
click at [285, 571] on div "Roster Waitlist Orders search Quick Register Show Filters Download Current View…" at bounding box center [830, 823] width 1267 height 1933
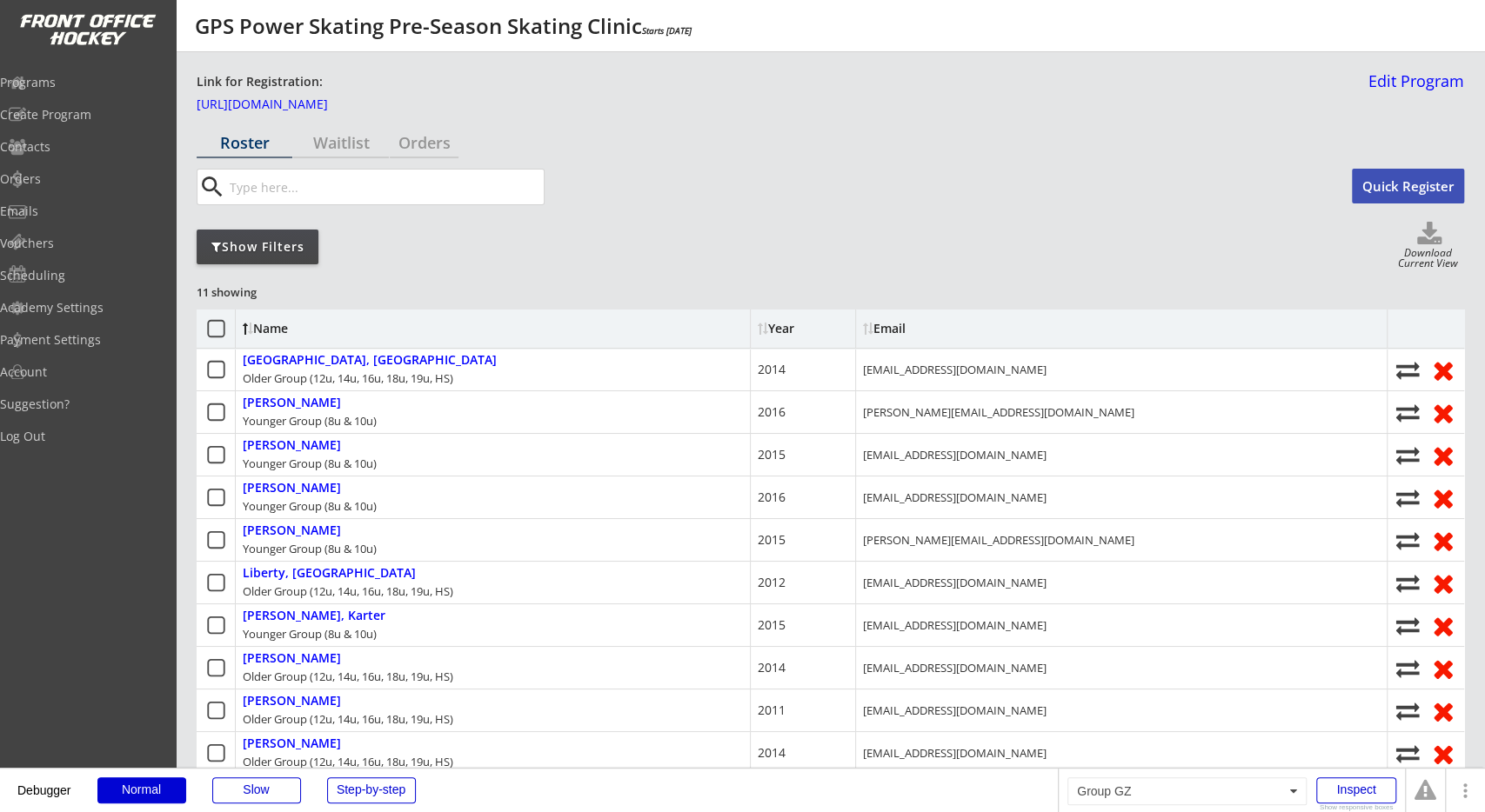
drag, startPoint x: 251, startPoint y: 387, endPoint x: 237, endPoint y: 230, distance: 157.6
click at [442, 252] on div "Show Filters Download Current View" at bounding box center [830, 247] width 1267 height 50
click at [302, 255] on div "Show Filters" at bounding box center [258, 247] width 122 height 34
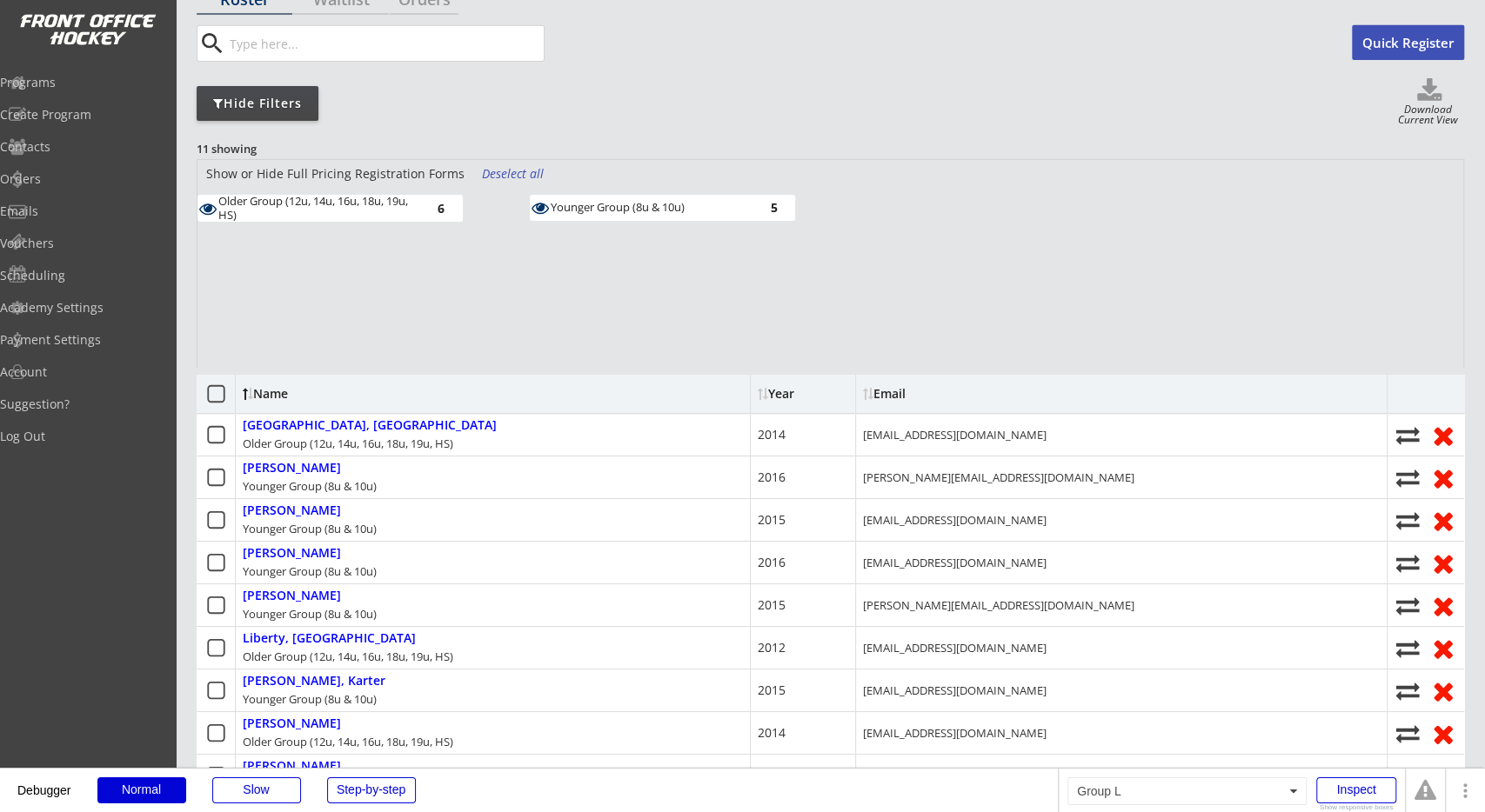
scroll to position [90, 0]
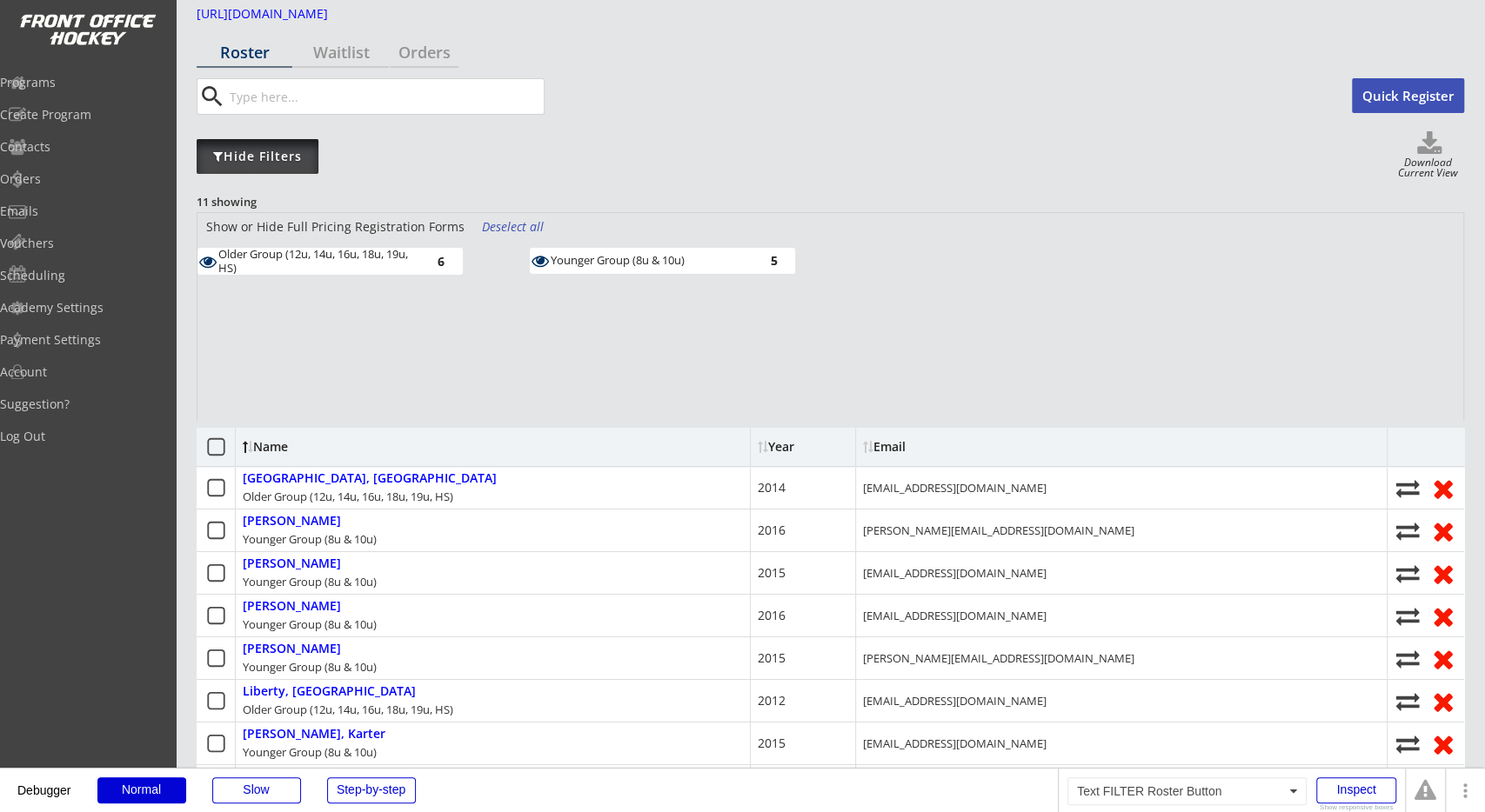
click at [287, 156] on div "Hide Filters" at bounding box center [258, 157] width 122 height 18
